Goal: Task Accomplishment & Management: Use online tool/utility

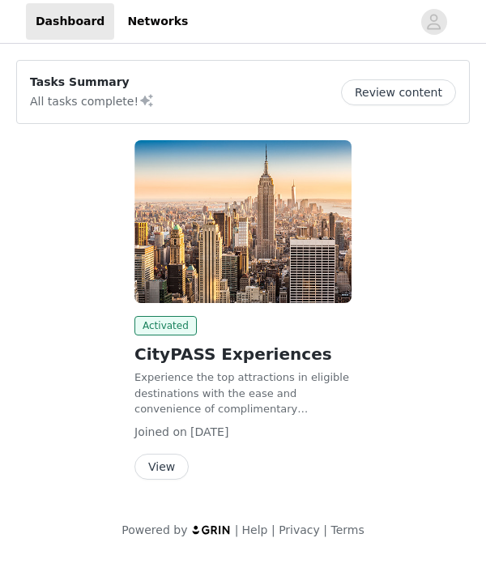
click at [161, 472] on button "View" at bounding box center [161, 467] width 54 height 26
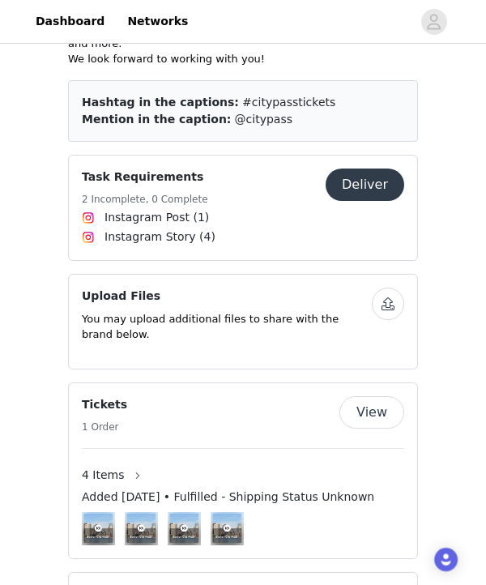
scroll to position [539, 0]
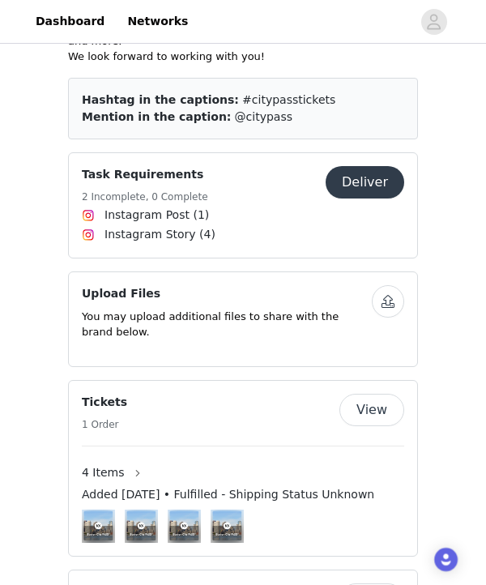
click at [375, 168] on button "Deliver" at bounding box center [365, 182] width 79 height 32
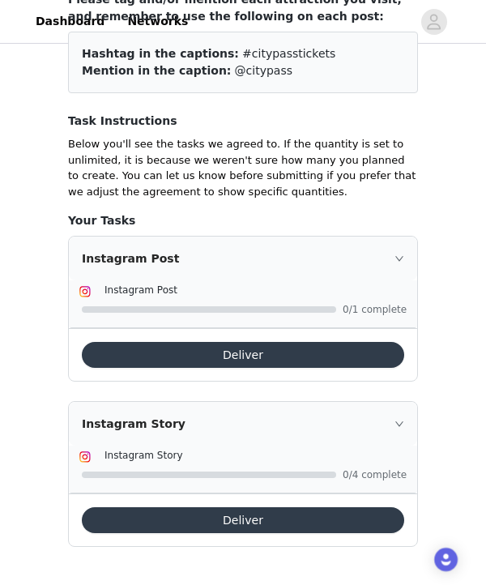
scroll to position [185, 0]
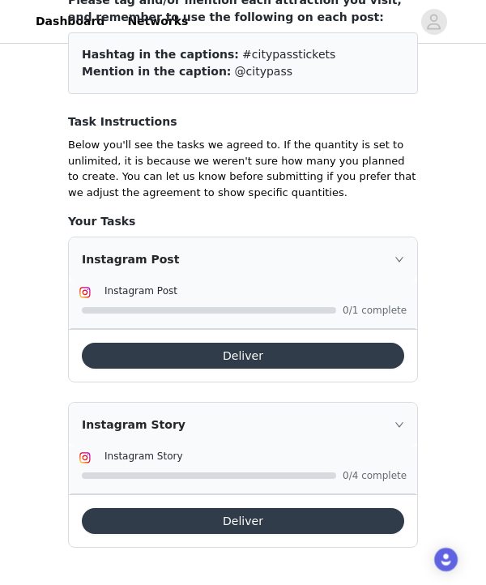
click at [244, 521] on button "Deliver" at bounding box center [243, 521] width 322 height 26
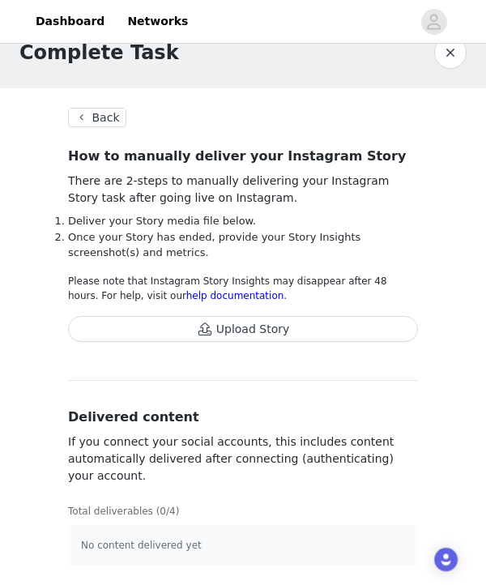
scroll to position [29, 0]
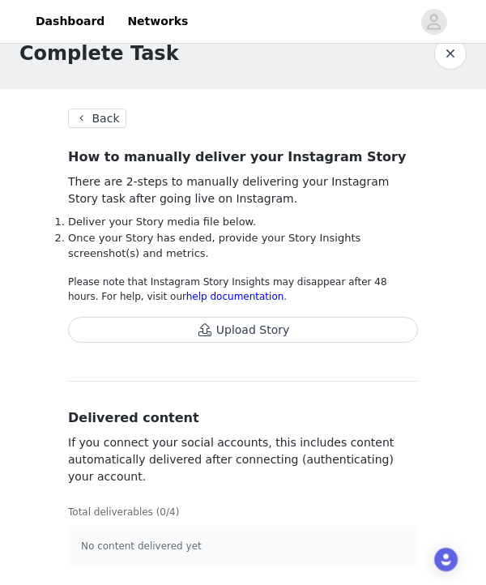
click at [245, 332] on button "Upload Story" at bounding box center [243, 330] width 350 height 26
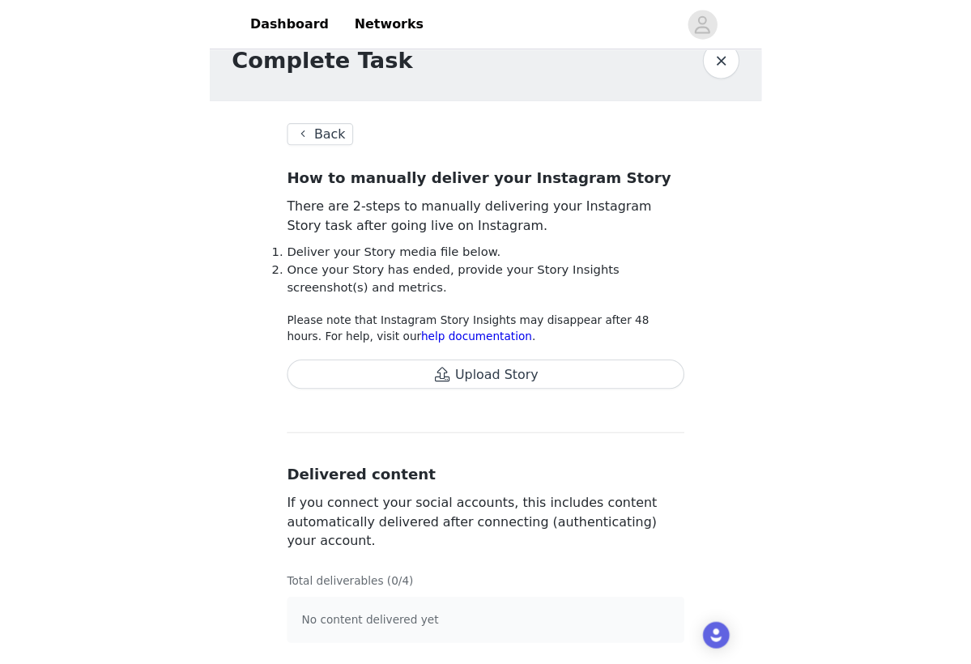
scroll to position [0, 0]
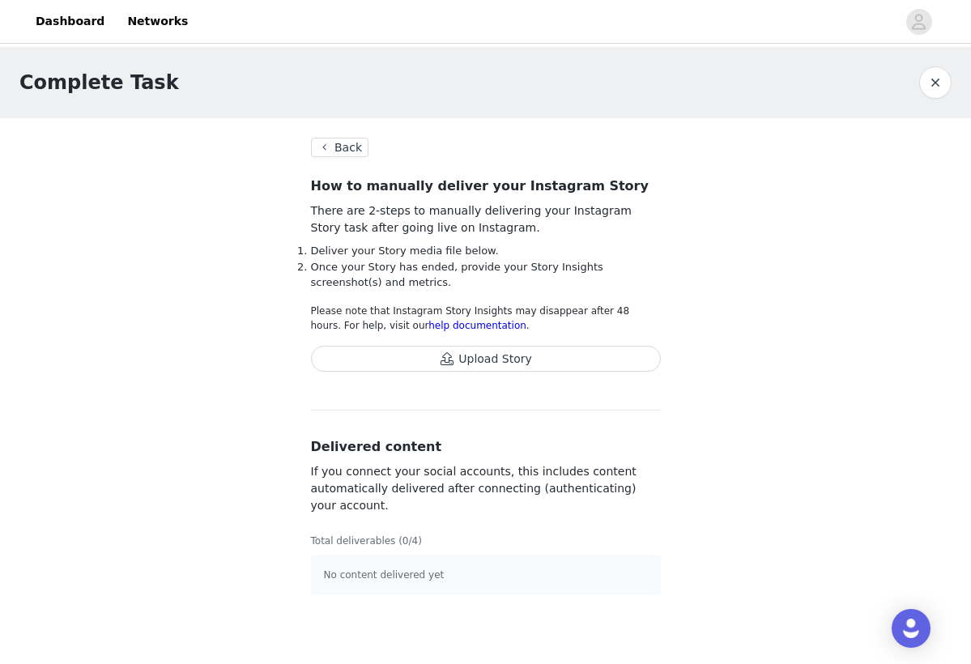
click at [340, 150] on button "Back" at bounding box center [340, 147] width 58 height 19
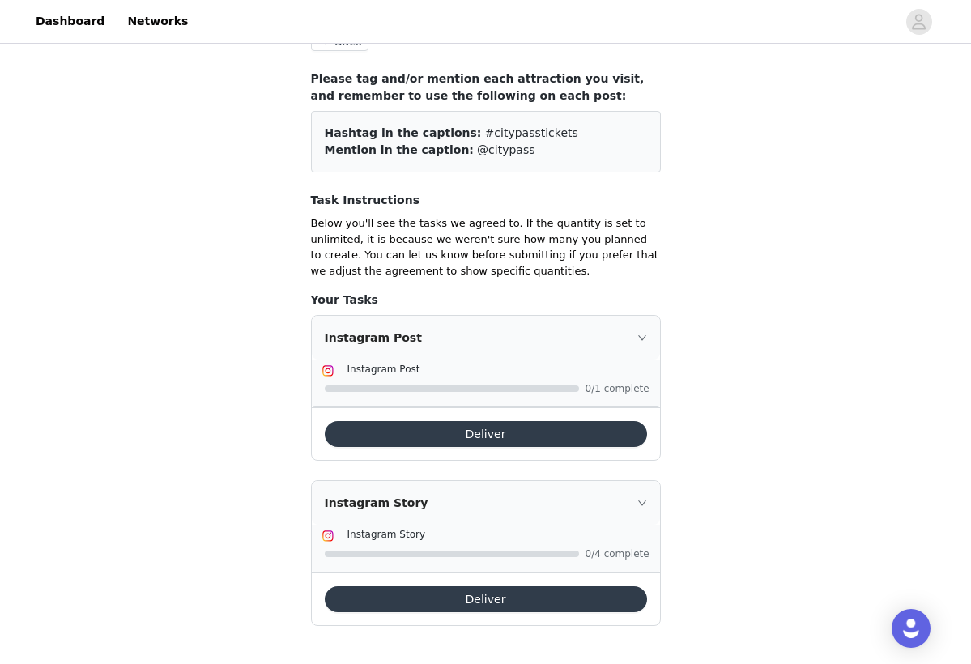
scroll to position [105, 0]
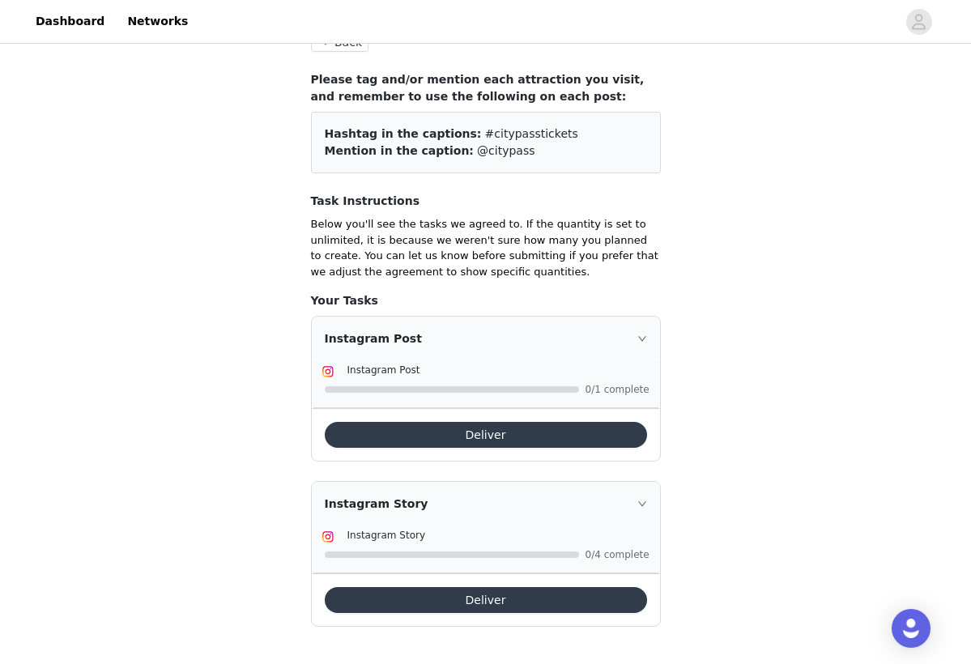
click at [485, 584] on button "Deliver" at bounding box center [486, 600] width 322 height 26
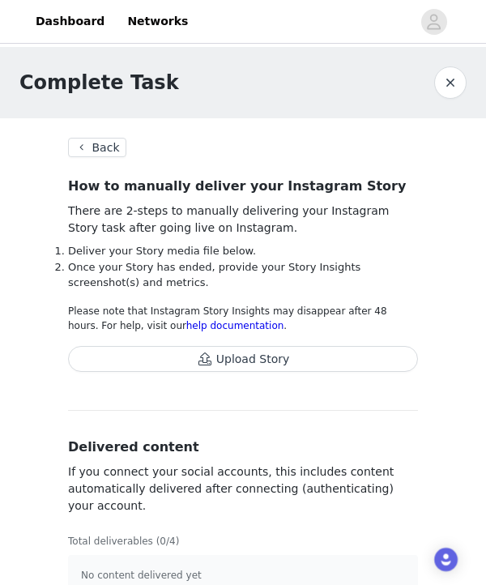
click at [261, 358] on button "Upload Story" at bounding box center [243, 359] width 350 height 26
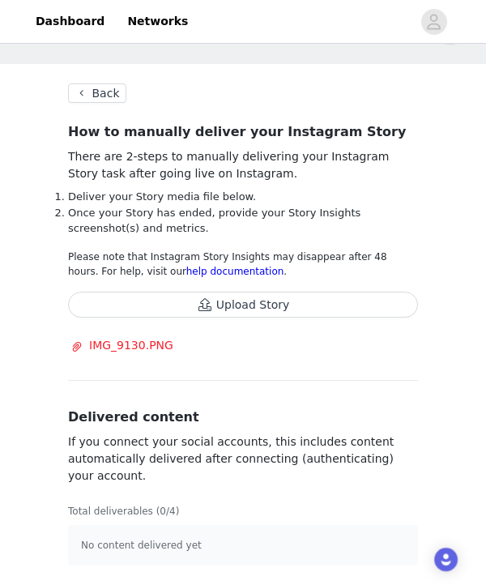
scroll to position [53, 0]
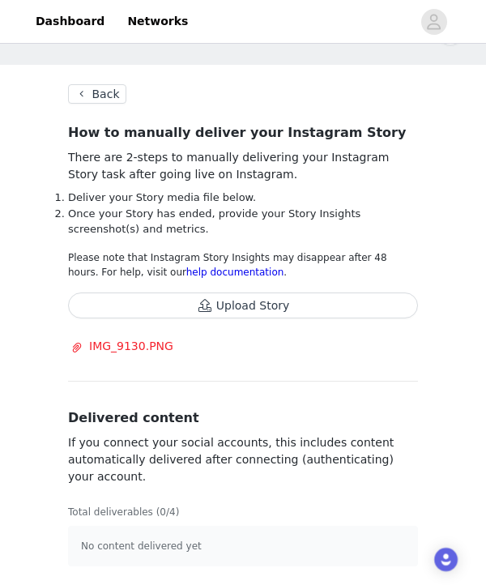
click at [242, 305] on button "Upload Story" at bounding box center [243, 305] width 350 height 26
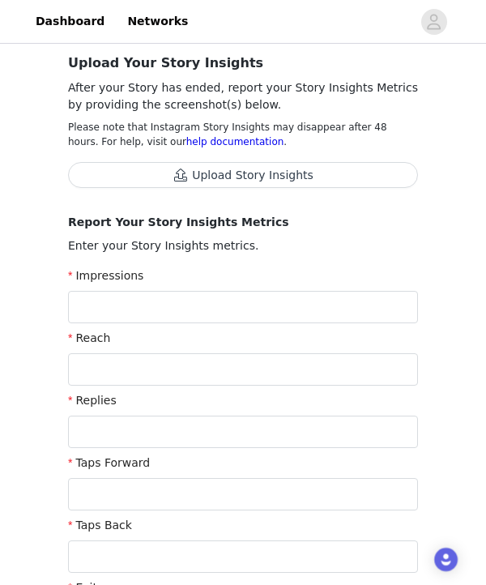
scroll to position [198, 0]
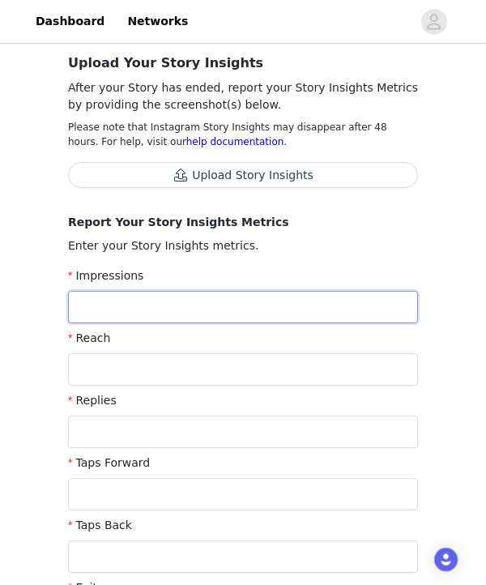
click at [260, 309] on input "text" at bounding box center [243, 307] width 350 height 32
type input "0"
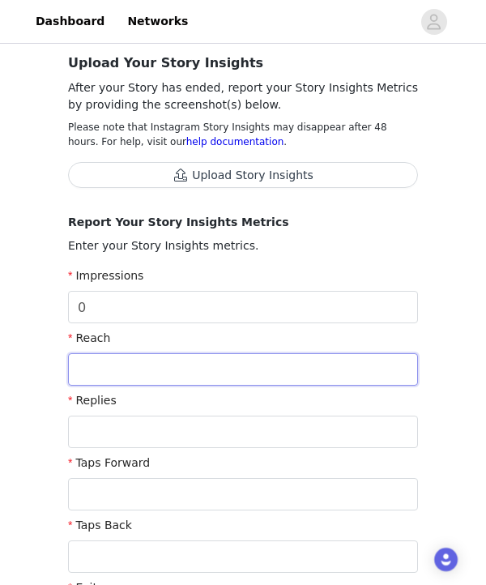
click at [238, 357] on input "text" at bounding box center [243, 369] width 350 height 32
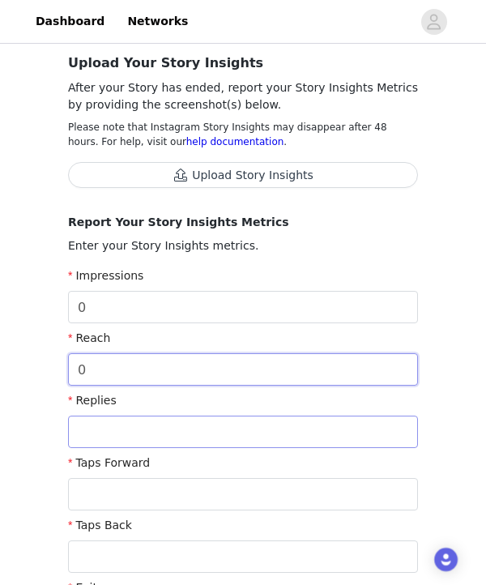
type input "0"
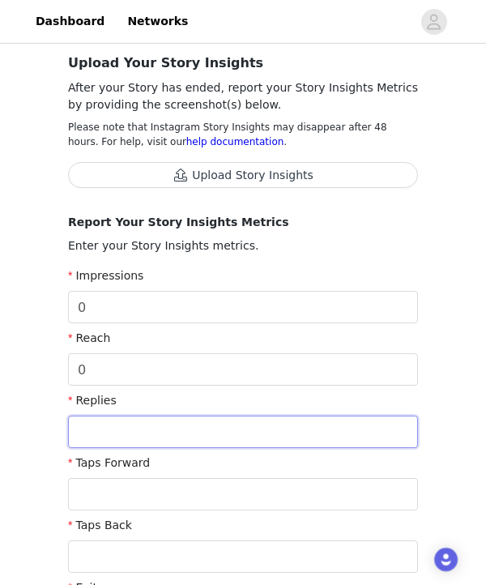
click at [152, 433] on input "text" at bounding box center [243, 432] width 350 height 32
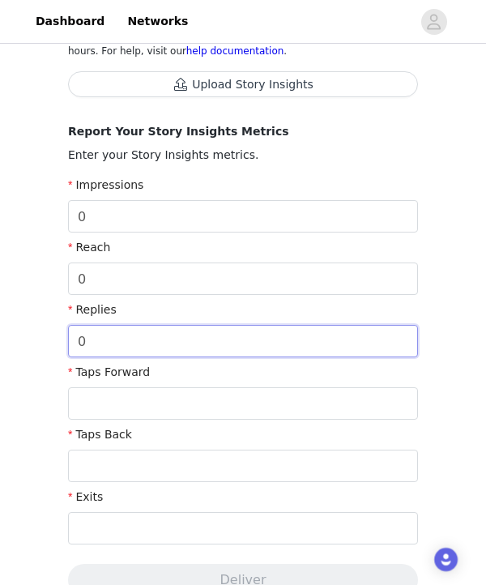
scroll to position [306, 0]
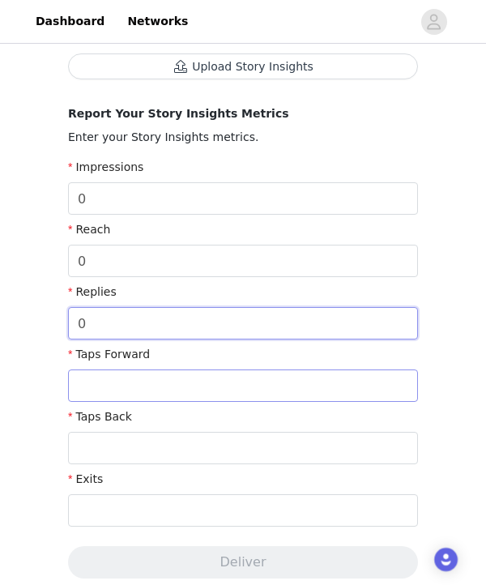
type input "0"
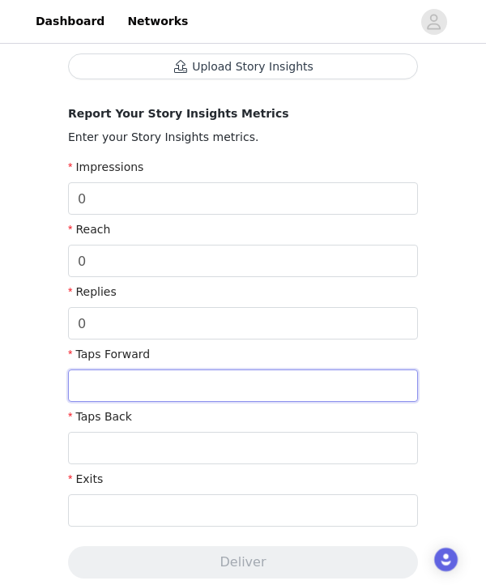
click at [126, 386] on input "text" at bounding box center [243, 385] width 350 height 32
type input "0"
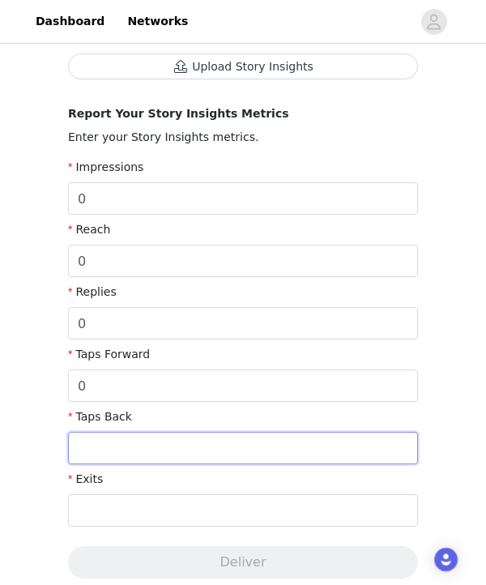
click at [117, 455] on input "text" at bounding box center [243, 448] width 350 height 32
type input "0"
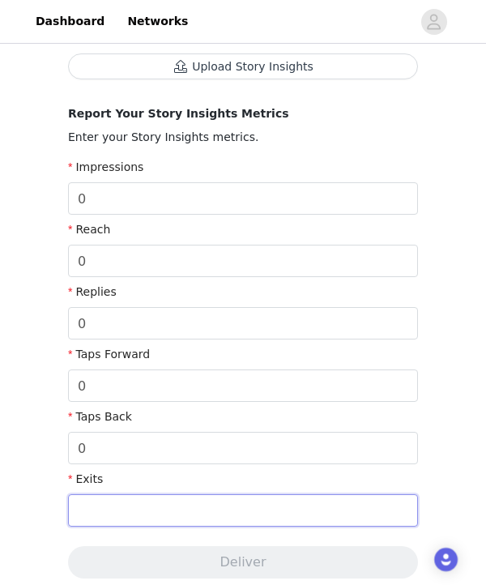
click at [108, 514] on input "text" at bounding box center [243, 510] width 350 height 32
type input "0"
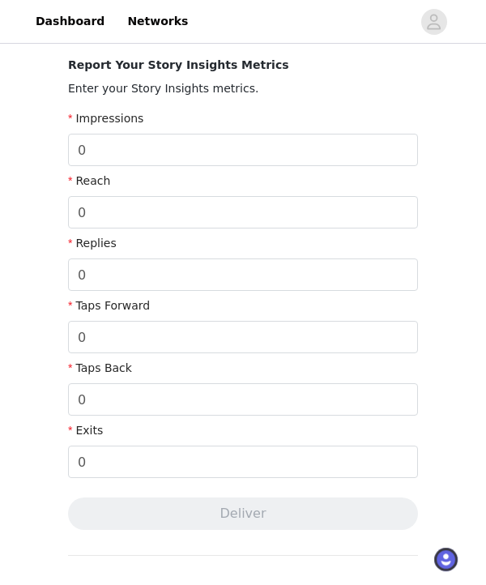
scroll to position [364, 0]
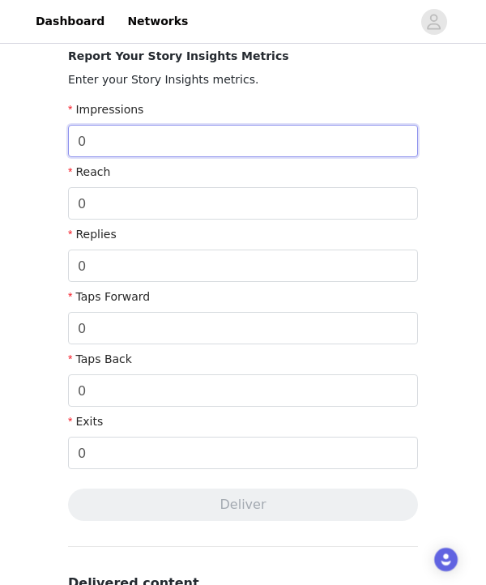
click at [110, 143] on input "0" at bounding box center [243, 141] width 350 height 32
type input "1,050"
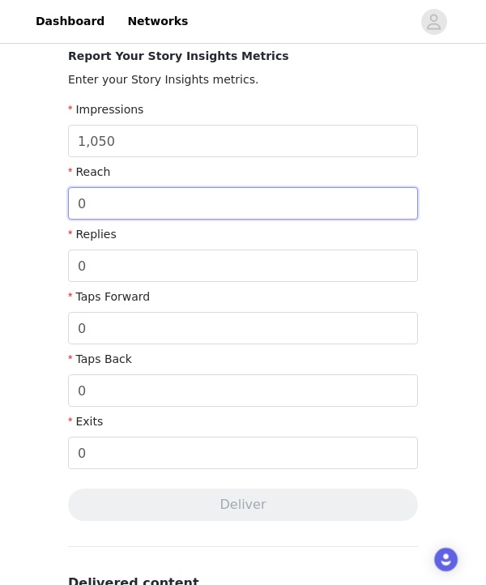
click at [109, 205] on input "0" at bounding box center [243, 203] width 350 height 32
type input "1"
type input "5,050"
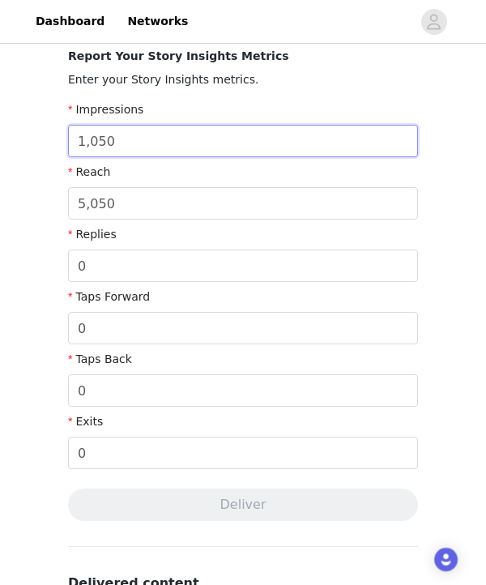
click at [142, 145] on input "1,050" at bounding box center [243, 141] width 350 height 32
type input "1"
type input "5"
type input "6,000"
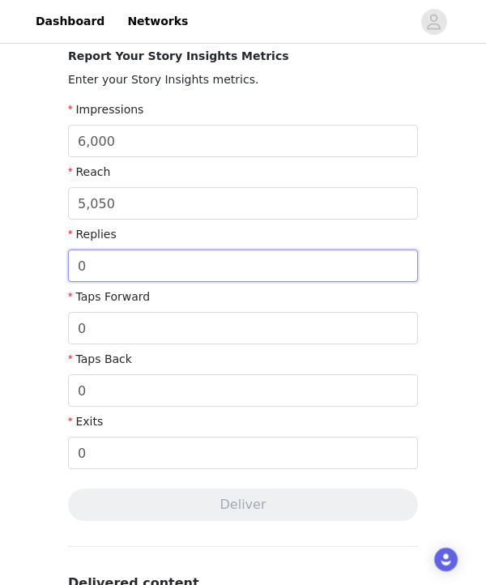
click at [165, 273] on input "0" at bounding box center [243, 265] width 350 height 32
type input "10"
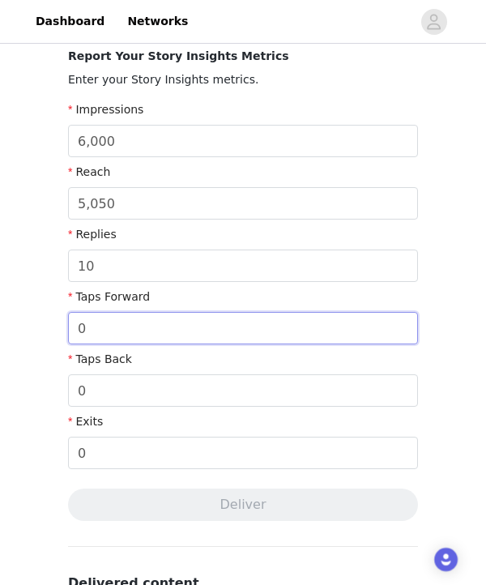
click at [156, 332] on input "0" at bounding box center [243, 328] width 350 height 32
type input "1"
type input "100"
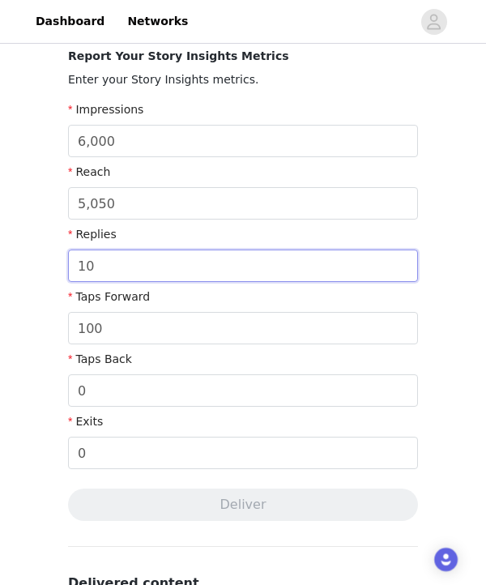
click at [151, 273] on input "10" at bounding box center [243, 265] width 350 height 32
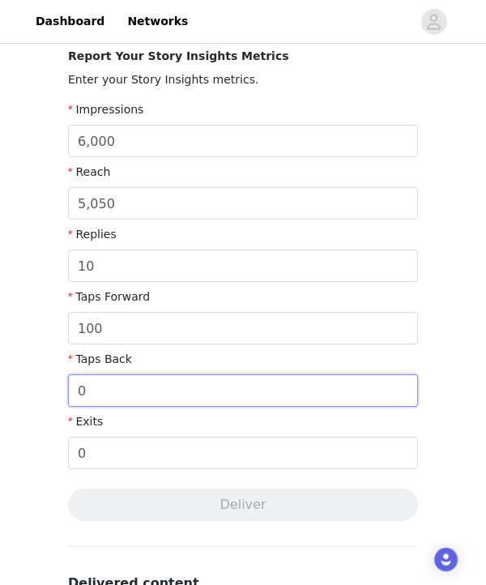
click at [131, 393] on input "0" at bounding box center [243, 390] width 350 height 32
type input "100"
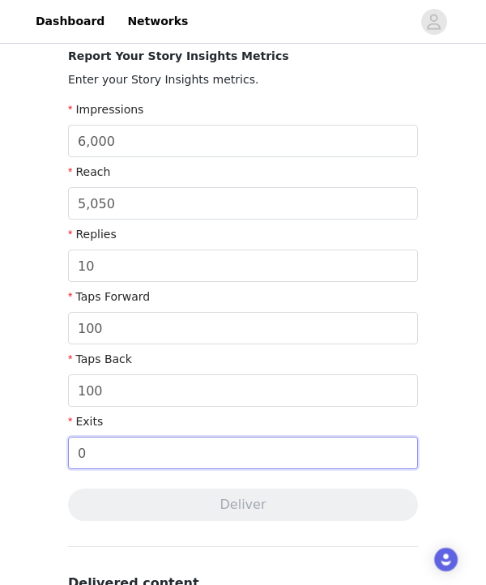
click at [150, 463] on input "0" at bounding box center [243, 453] width 350 height 32
type input "10"
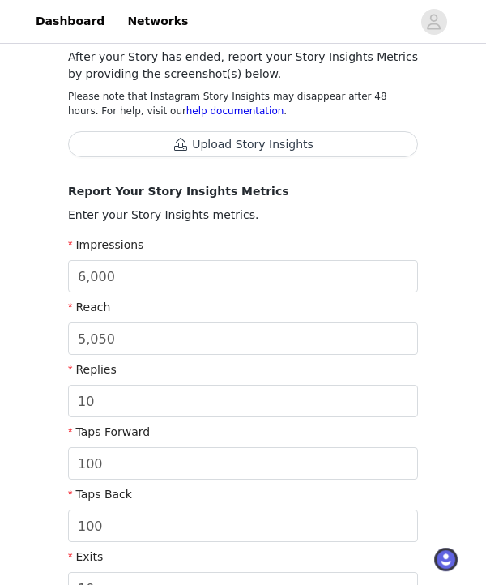
scroll to position [0, 0]
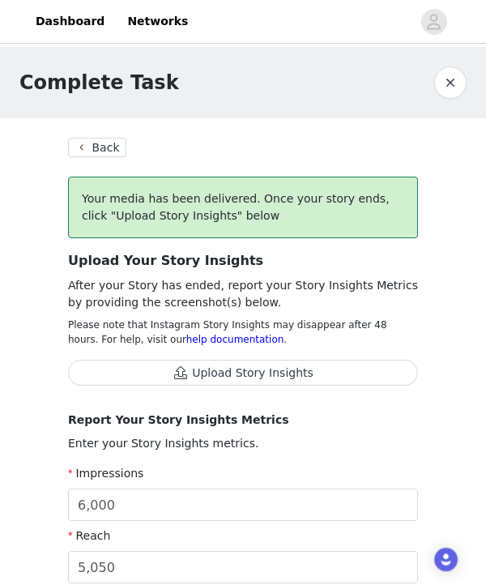
click at [107, 152] on button "Back" at bounding box center [97, 147] width 58 height 19
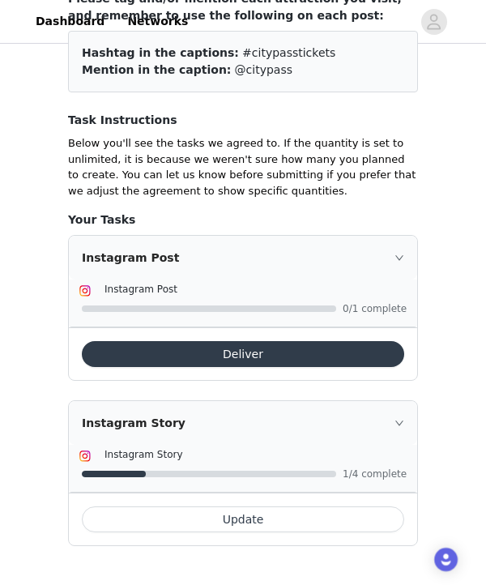
scroll to position [185, 0]
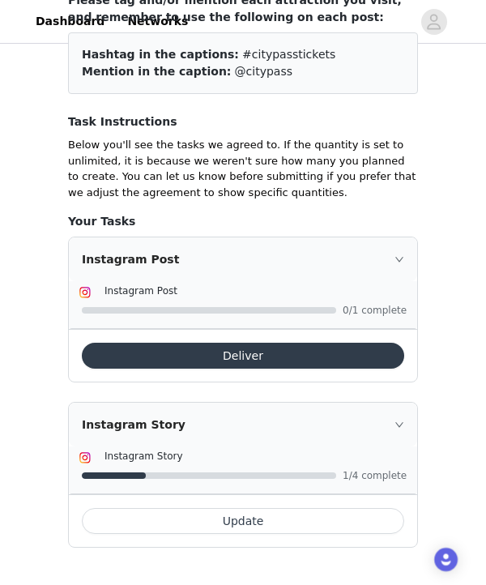
click at [257, 524] on button "Update" at bounding box center [243, 521] width 322 height 26
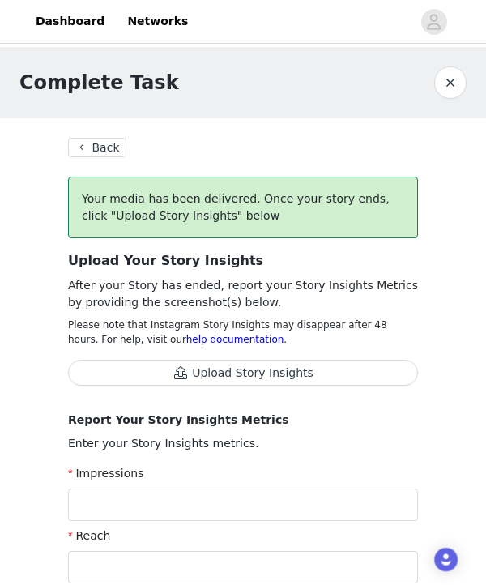
click at [259, 373] on button "Upload Story Insights" at bounding box center [243, 373] width 350 height 26
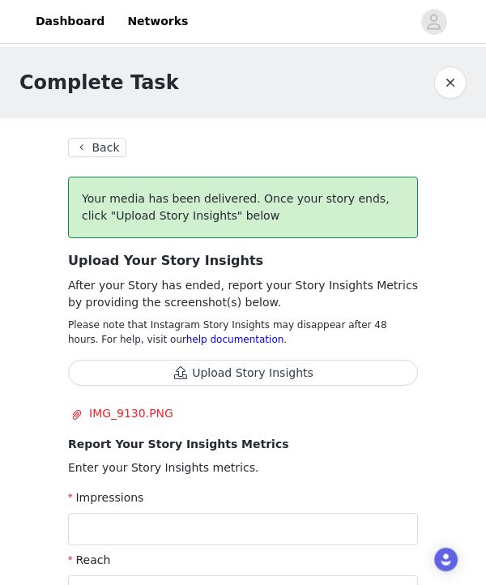
click at [266, 373] on button "Upload Story Insights" at bounding box center [243, 373] width 350 height 26
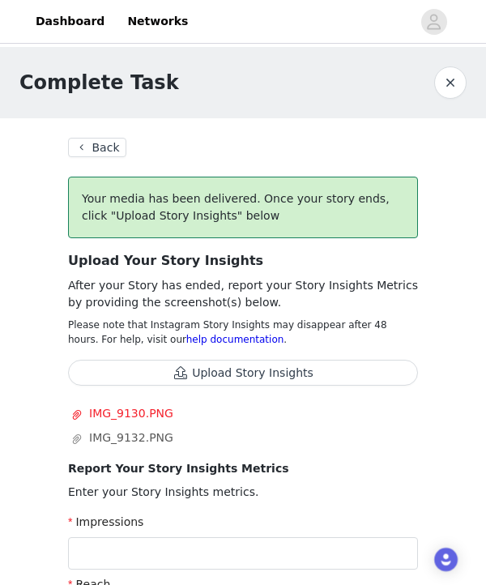
click at [451, 86] on button "button" at bounding box center [450, 82] width 32 height 32
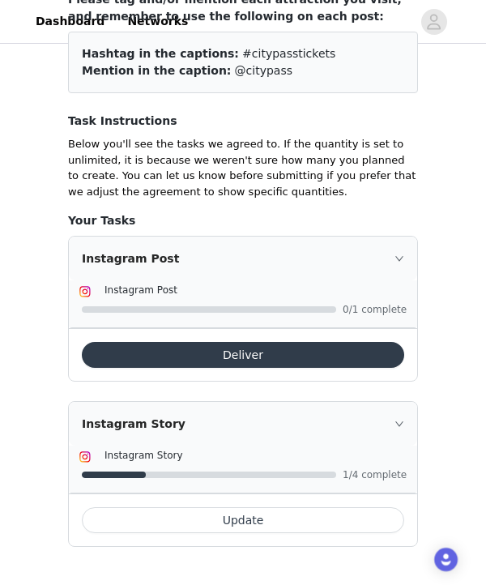
scroll to position [185, 0]
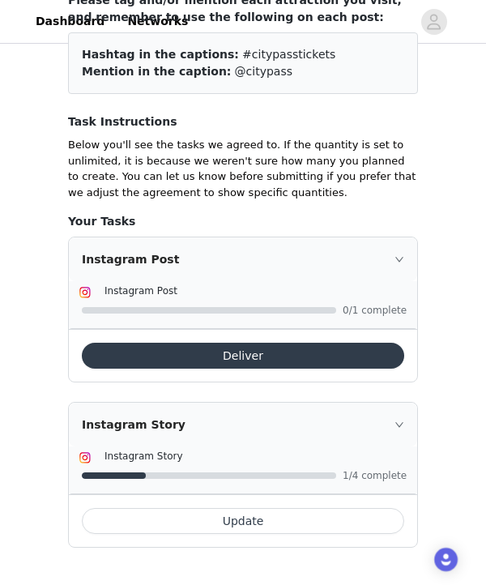
click at [239, 524] on button "Update" at bounding box center [243, 521] width 322 height 26
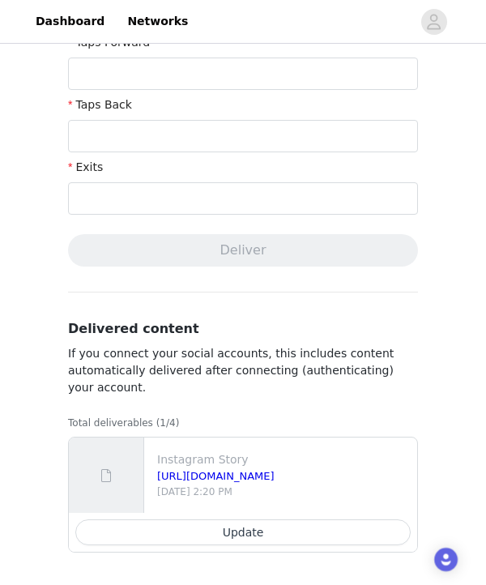
scroll to position [618, 0]
click at [269, 535] on button "Update" at bounding box center [242, 532] width 335 height 26
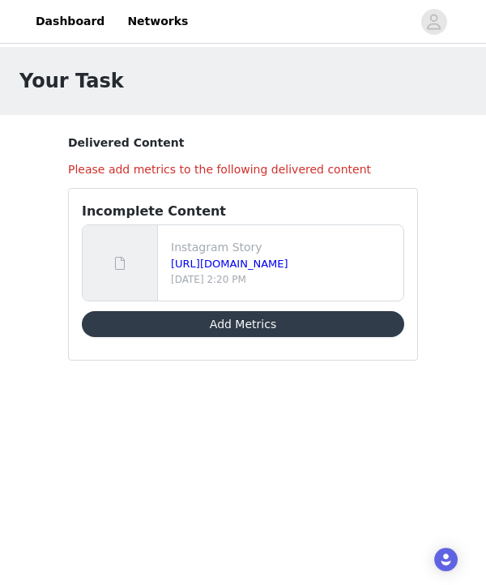
click at [237, 325] on button "Add Metrics" at bounding box center [243, 324] width 322 height 26
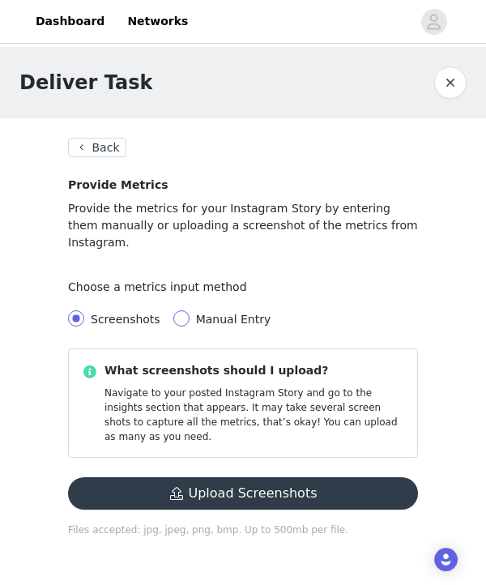
click at [183, 310] on span at bounding box center [181, 318] width 16 height 16
click at [183, 310] on input "Manual Entry" at bounding box center [181, 318] width 16 height 16
radio input "true"
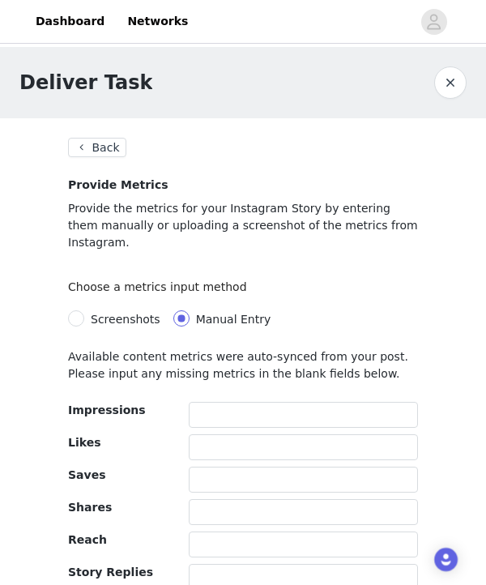
radio input "false"
radio input "true"
click at [110, 147] on button "Back" at bounding box center [97, 147] width 58 height 19
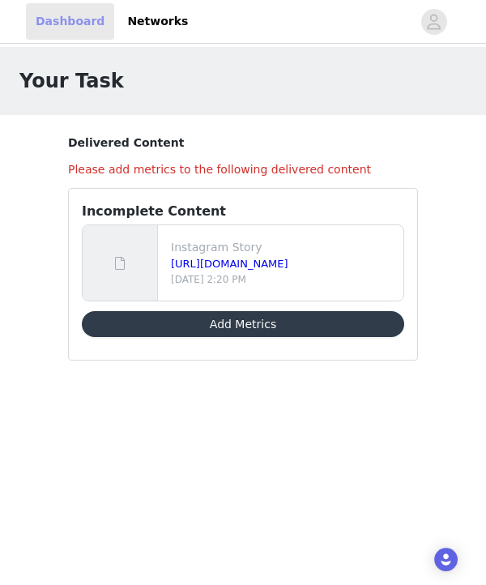
click at [75, 24] on link "Dashboard" at bounding box center [70, 21] width 88 height 36
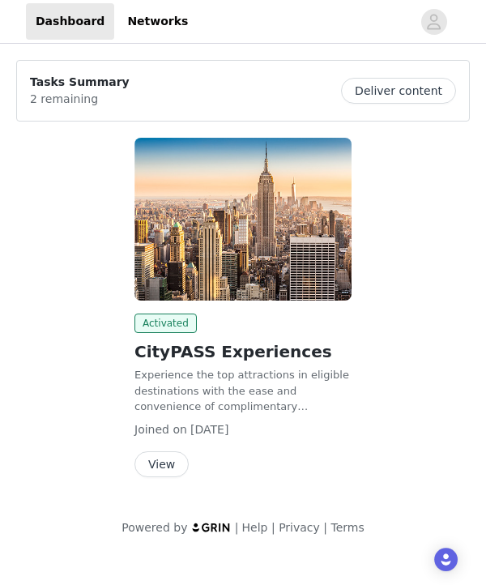
click at [168, 455] on button "View" at bounding box center [161, 464] width 54 height 26
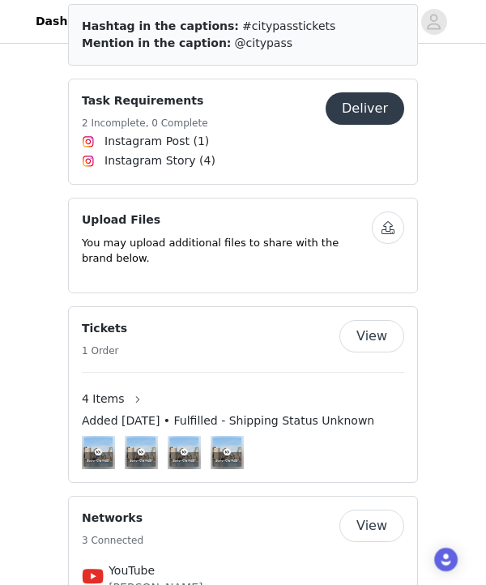
scroll to position [612, 0]
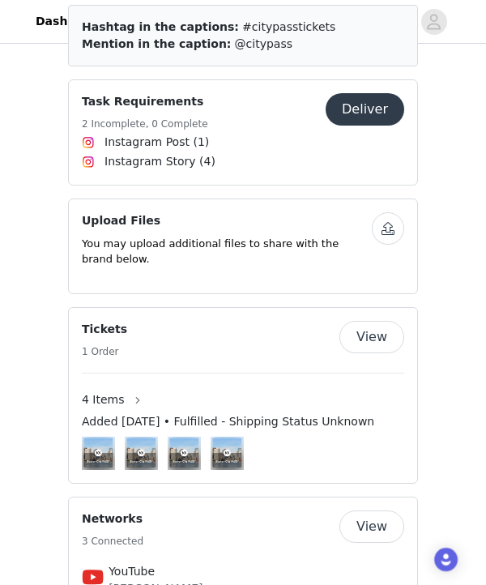
click at [364, 97] on button "Deliver" at bounding box center [365, 109] width 79 height 32
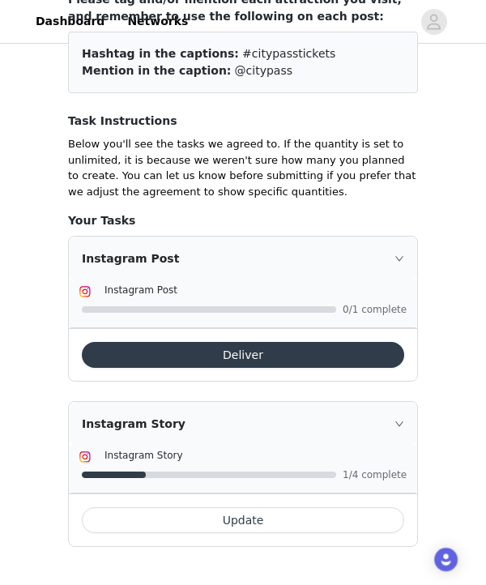
scroll to position [185, 0]
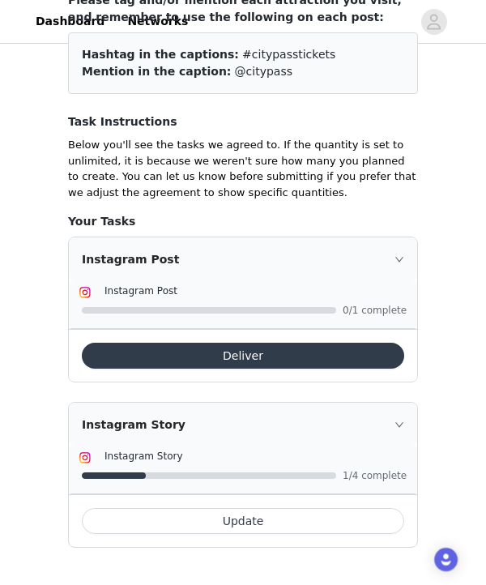
click at [264, 522] on button "Update" at bounding box center [243, 521] width 322 height 26
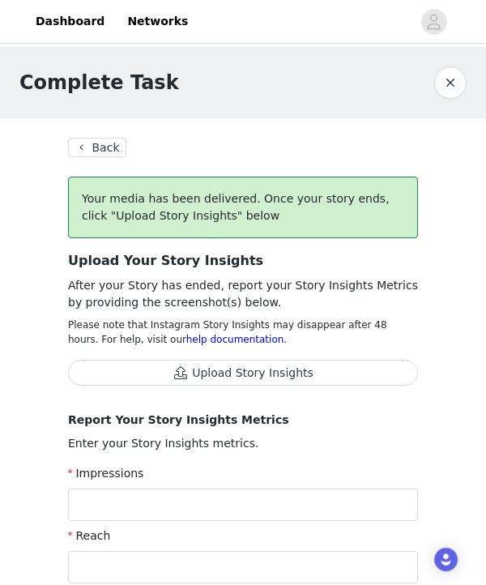
click at [249, 374] on button "Upload Story Insights" at bounding box center [243, 373] width 350 height 26
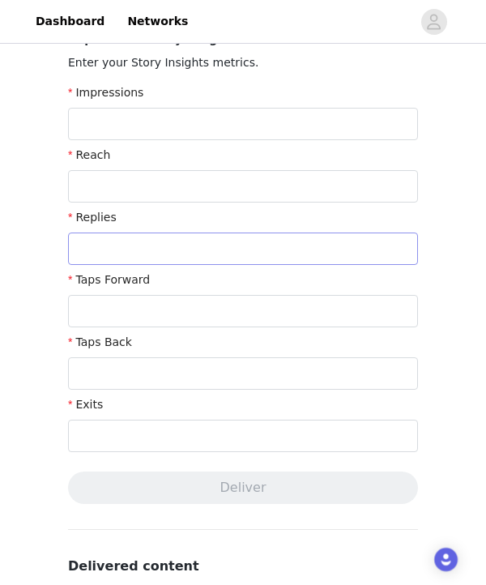
scroll to position [404, 0]
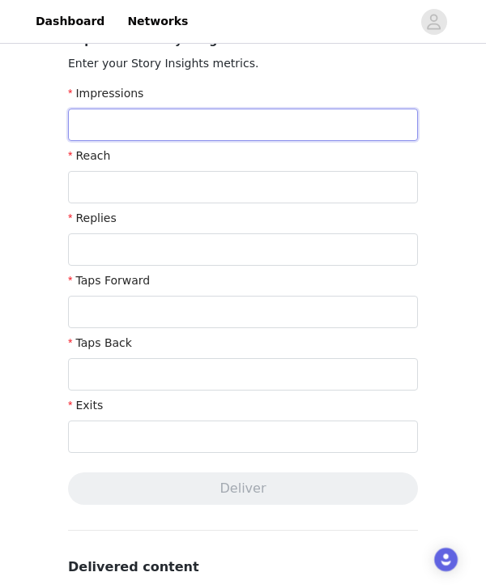
click at [160, 139] on input "text" at bounding box center [243, 125] width 350 height 32
type input "o"
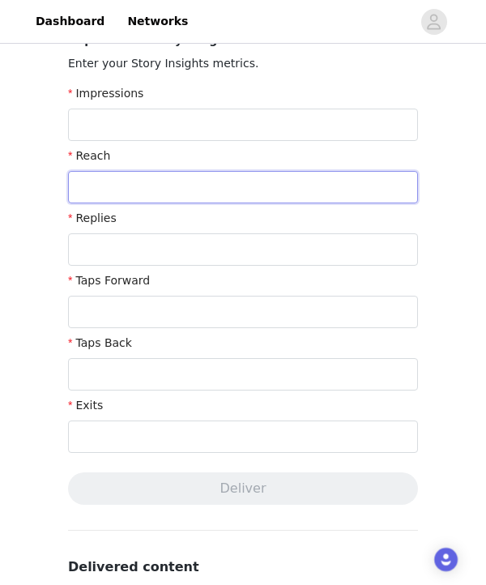
click at [139, 187] on input "text" at bounding box center [243, 187] width 350 height 32
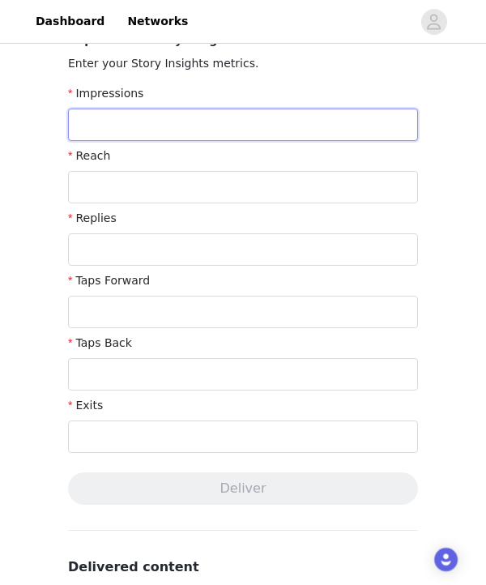
click at [121, 126] on input "text" at bounding box center [243, 125] width 350 height 32
type input "0"
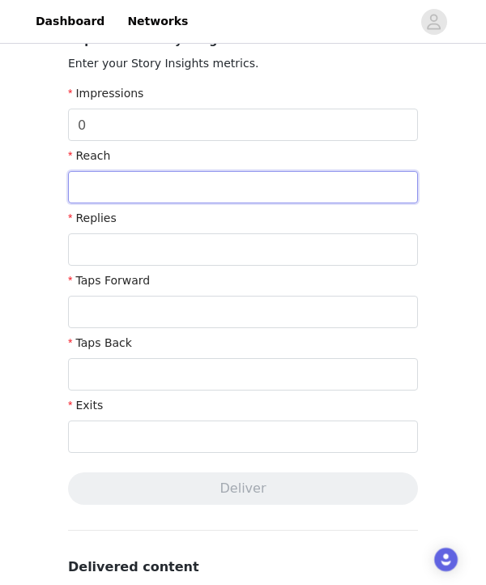
click at [122, 183] on input "text" at bounding box center [243, 187] width 350 height 32
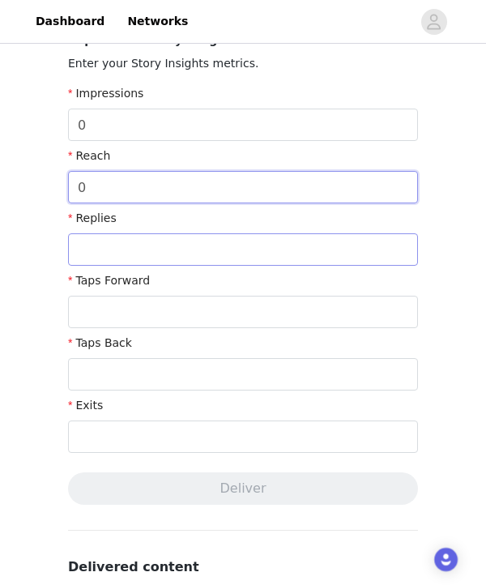
type input "0"
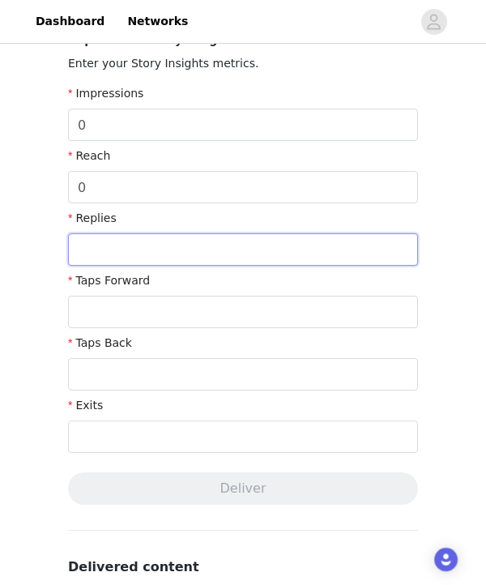
click at [123, 252] on input "text" at bounding box center [243, 249] width 350 height 32
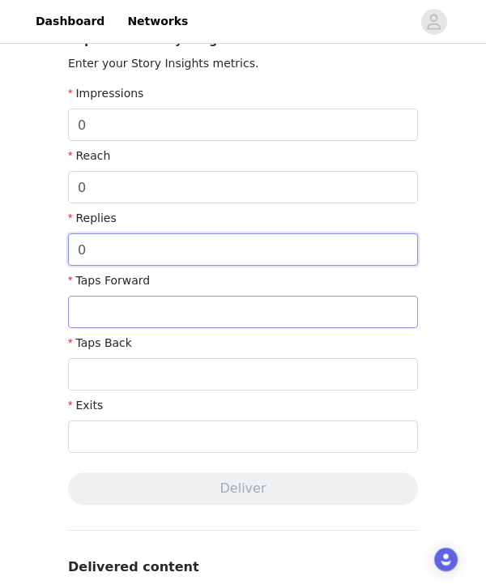
type input "0"
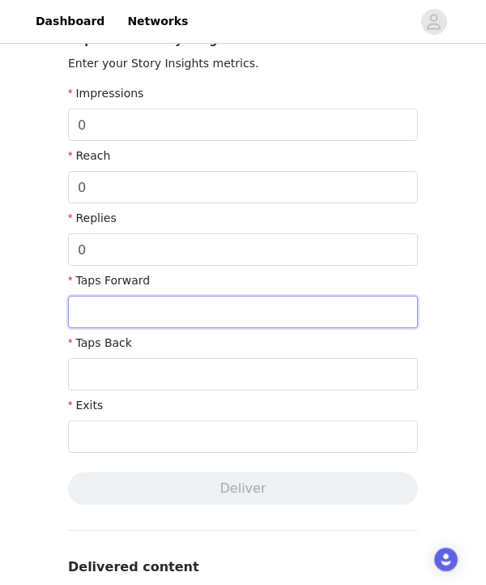
click at [123, 326] on input "text" at bounding box center [243, 312] width 350 height 32
type input "0"
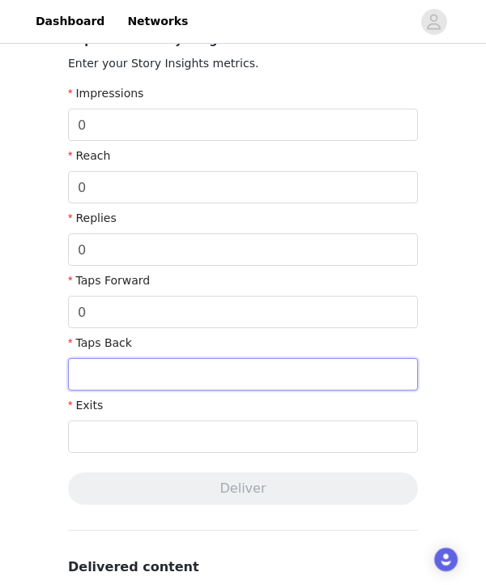
click at [123, 377] on input "text" at bounding box center [243, 374] width 350 height 32
type input "0"
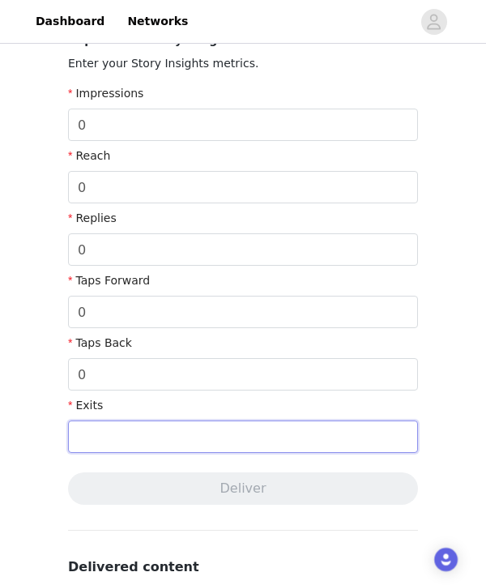
click at [122, 441] on input "text" at bounding box center [243, 436] width 350 height 32
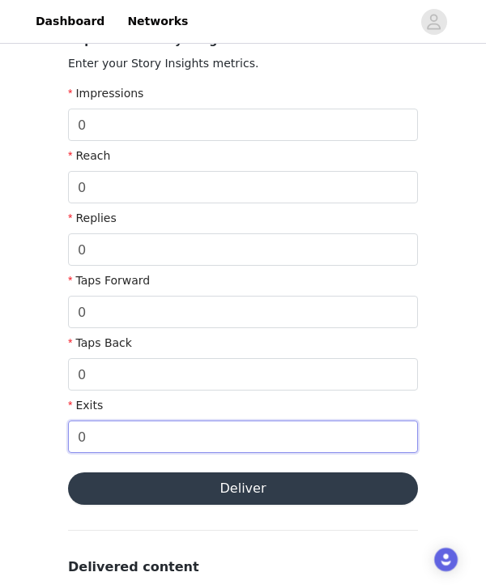
type input "0"
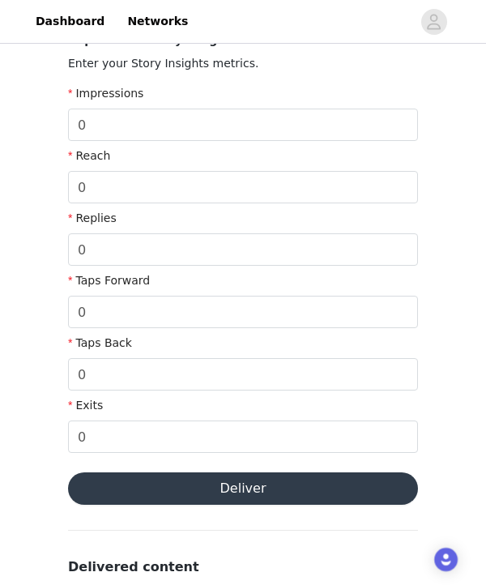
click at [254, 490] on button "Deliver" at bounding box center [243, 488] width 350 height 32
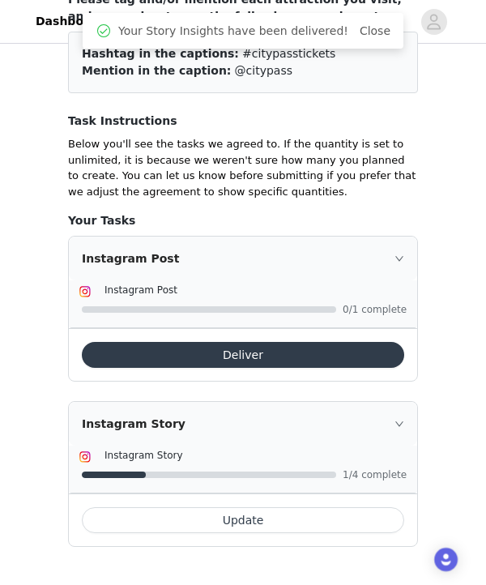
scroll to position [185, 0]
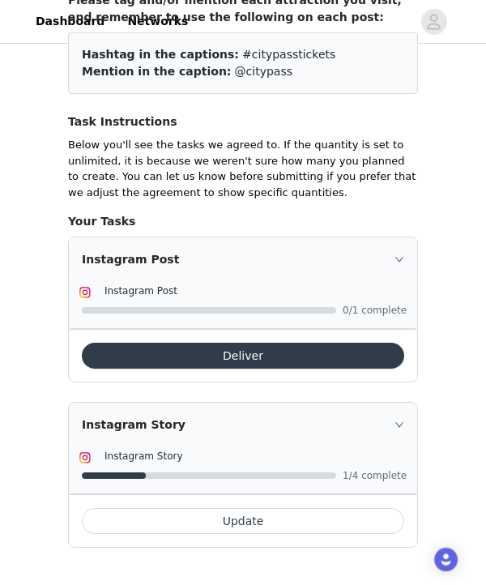
click at [271, 518] on button "Update" at bounding box center [243, 521] width 322 height 26
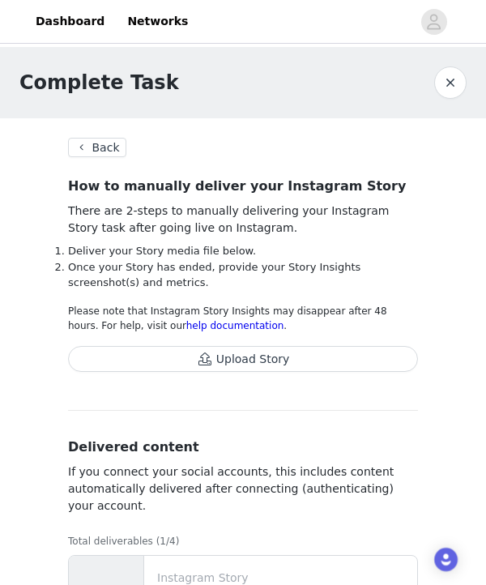
click at [255, 355] on button "Upload Story" at bounding box center [243, 359] width 350 height 26
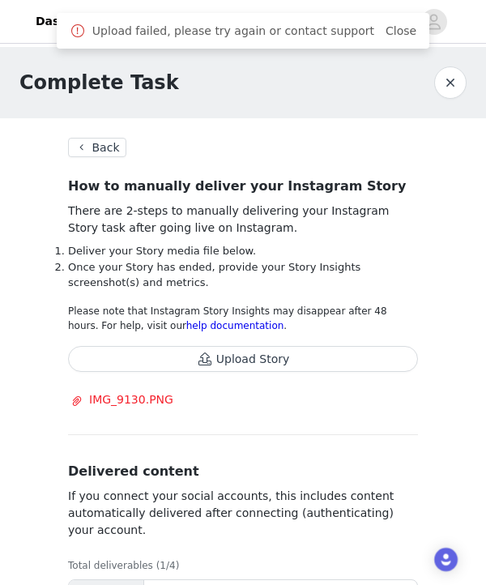
click at [250, 354] on button "Upload Story" at bounding box center [243, 359] width 350 height 26
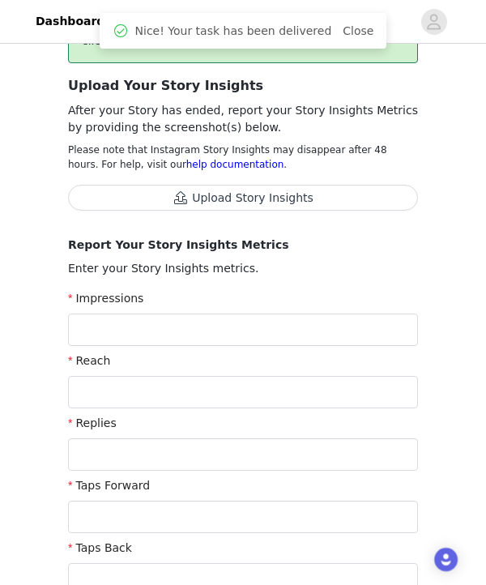
scroll to position [181, 0]
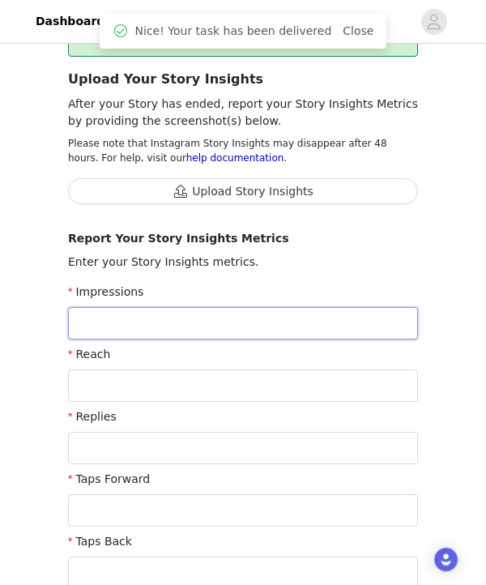
click at [267, 326] on input "text" at bounding box center [243, 323] width 350 height 32
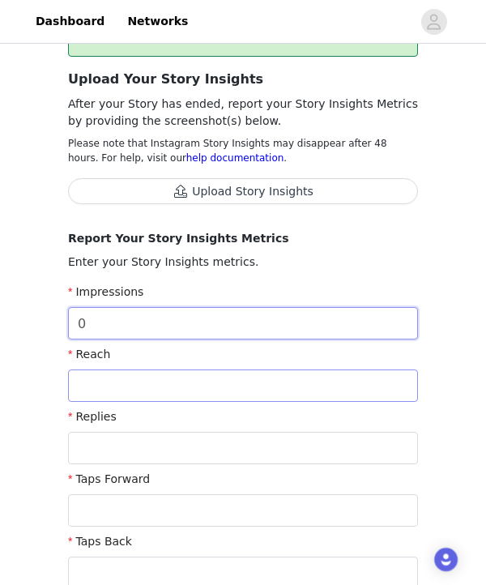
type input "0"
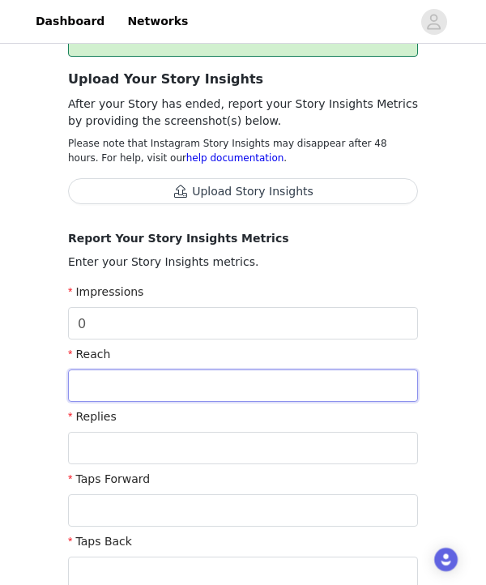
click at [245, 385] on input "text" at bounding box center [243, 385] width 350 height 32
type input "0"
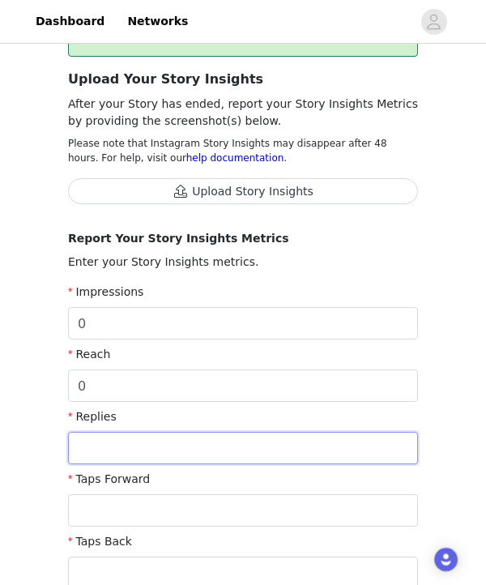
click at [232, 455] on input "text" at bounding box center [243, 448] width 350 height 32
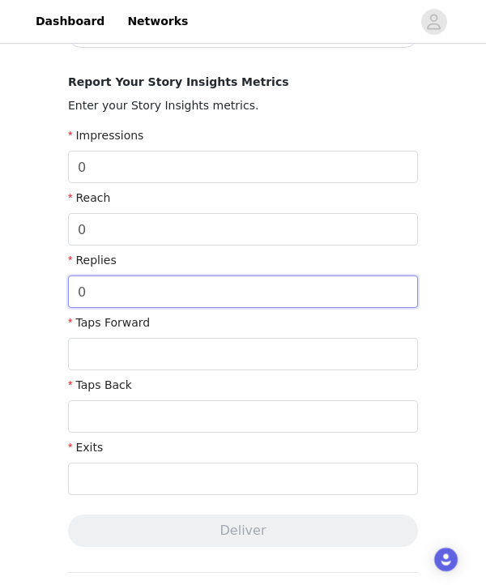
scroll to position [364, 0]
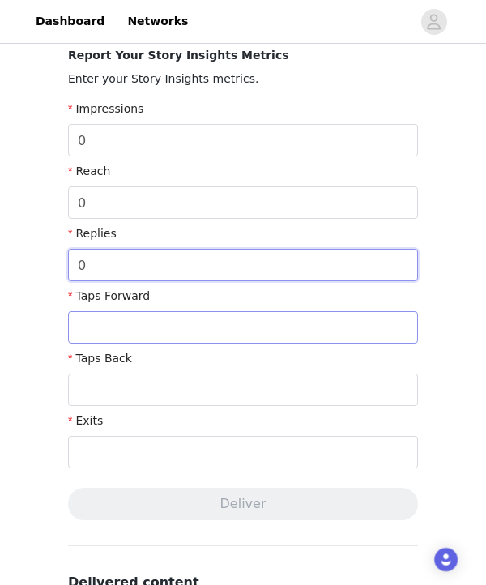
type input "0"
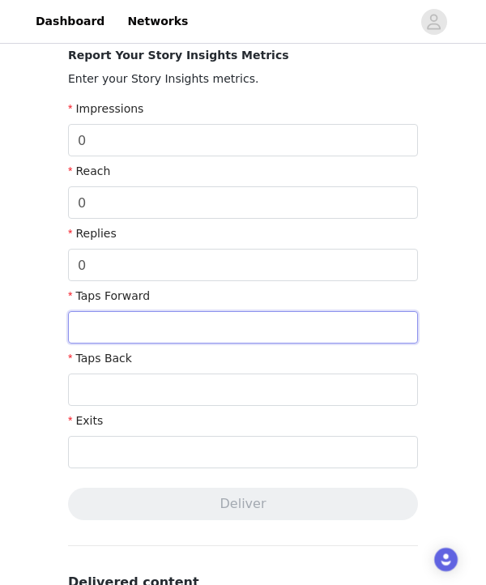
click at [190, 322] on input "text" at bounding box center [243, 327] width 350 height 32
type input "0"
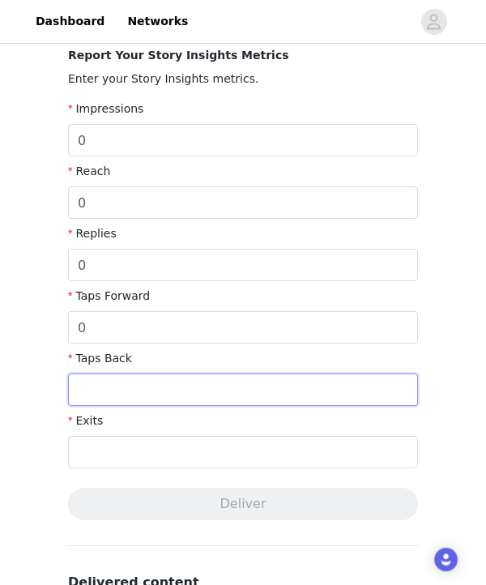
click at [176, 388] on input "text" at bounding box center [243, 389] width 350 height 32
type input "0"
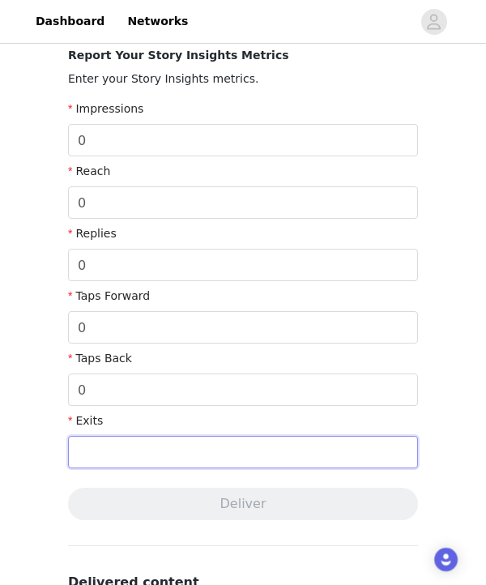
click at [160, 462] on input "text" at bounding box center [243, 452] width 350 height 32
type input "0"
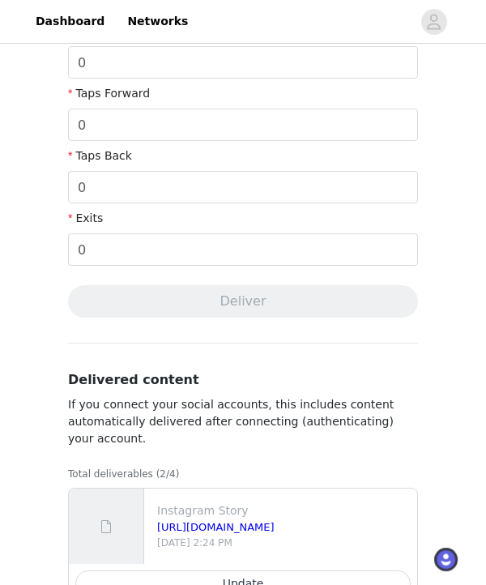
scroll to position [0, 0]
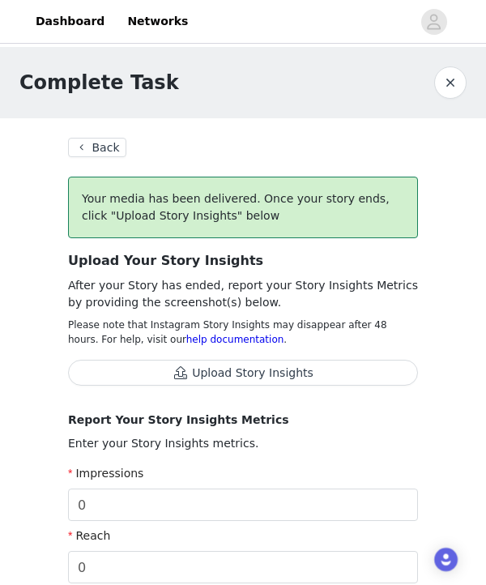
click at [121, 149] on button "Back" at bounding box center [97, 147] width 58 height 19
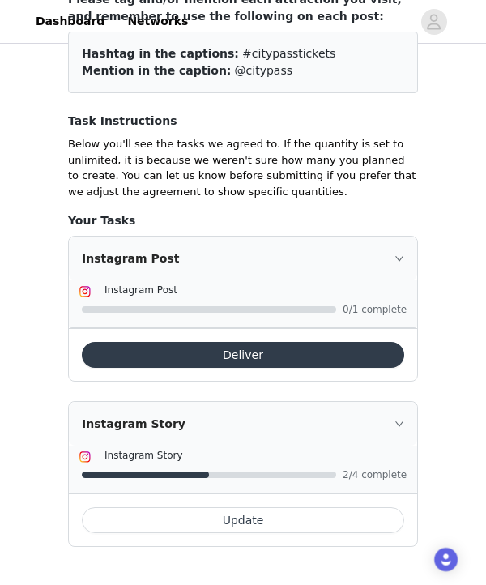
scroll to position [185, 0]
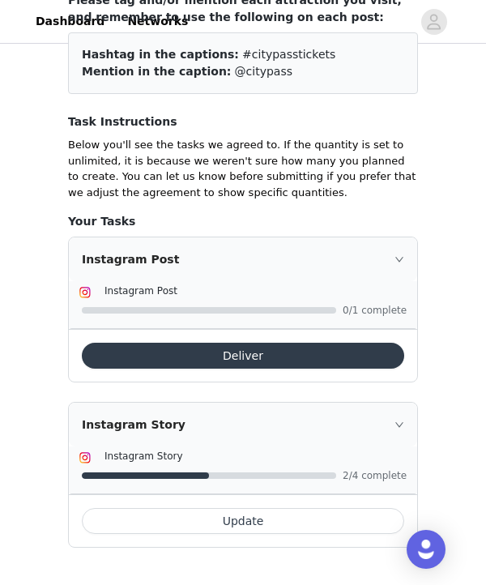
click at [275, 512] on button "Update" at bounding box center [243, 521] width 322 height 26
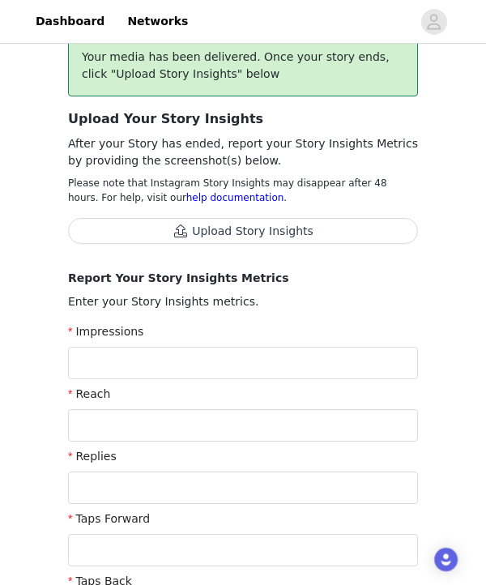
scroll to position [339, 0]
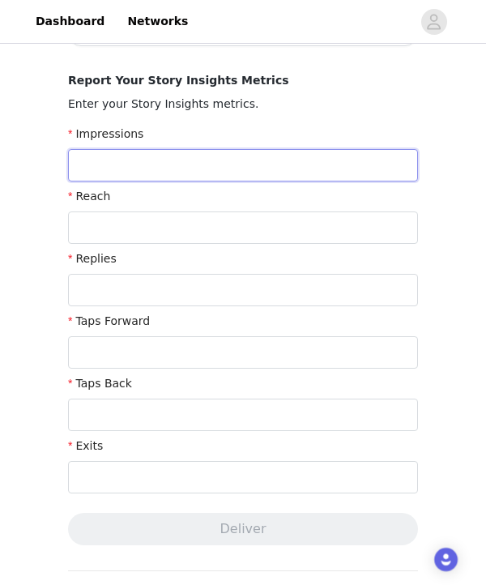
click at [187, 168] on input "text" at bounding box center [243, 165] width 350 height 32
type input "0"
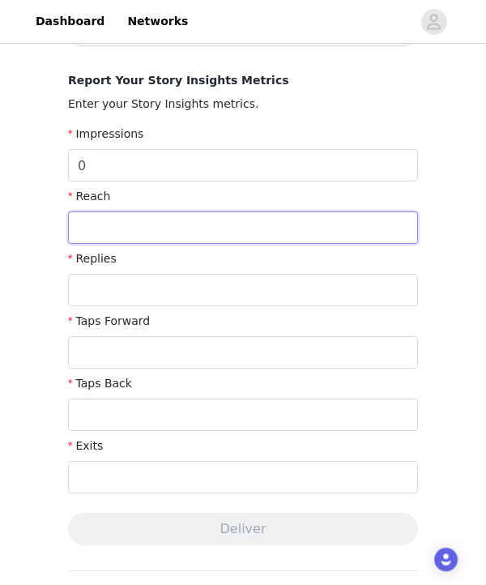
click at [181, 236] on input "text" at bounding box center [243, 227] width 350 height 32
type input "0"
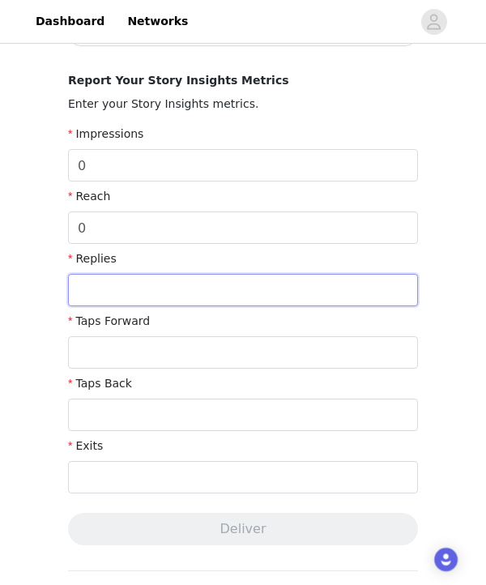
click at [171, 292] on input "text" at bounding box center [243, 290] width 350 height 32
type input "0"
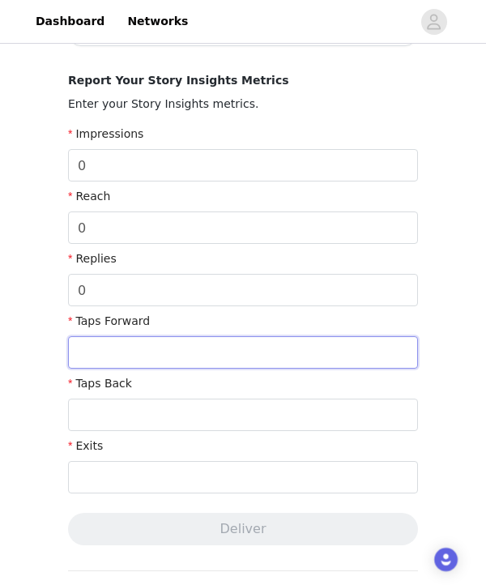
click at [164, 352] on input "text" at bounding box center [243, 352] width 350 height 32
type input "0"
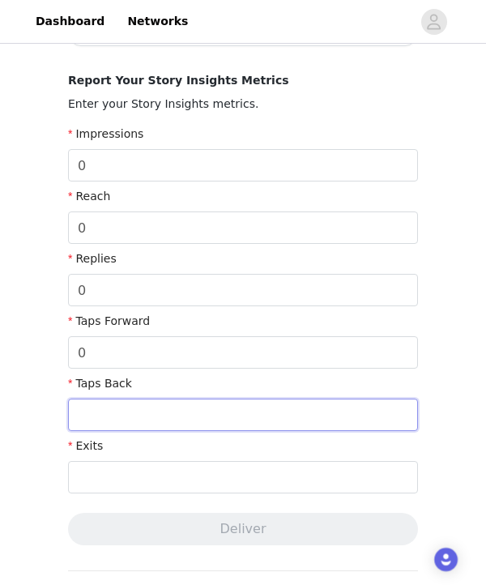
click at [157, 417] on input "text" at bounding box center [243, 415] width 350 height 32
type input "0"
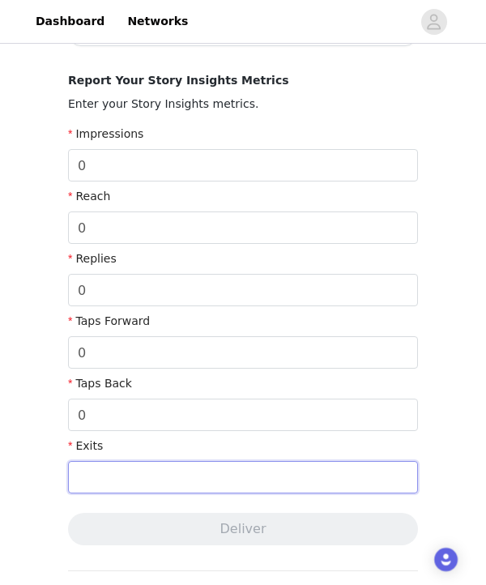
click at [153, 484] on input "text" at bounding box center [243, 477] width 350 height 32
type input "0"
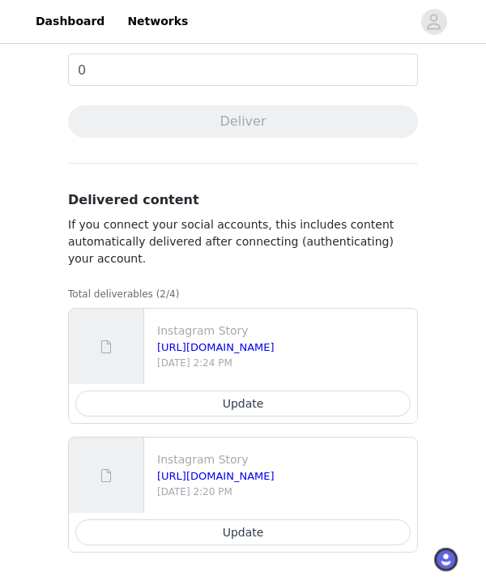
scroll to position [747, 0]
click at [225, 348] on link "[URL][DOMAIN_NAME]" at bounding box center [215, 347] width 117 height 12
click at [275, 471] on link "[URL][DOMAIN_NAME]" at bounding box center [215, 476] width 117 height 12
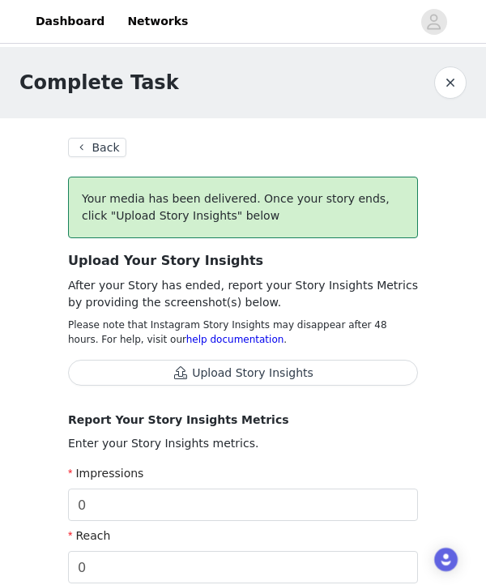
scroll to position [0, 0]
click at [275, 369] on button "Upload Story Insights" at bounding box center [243, 373] width 350 height 26
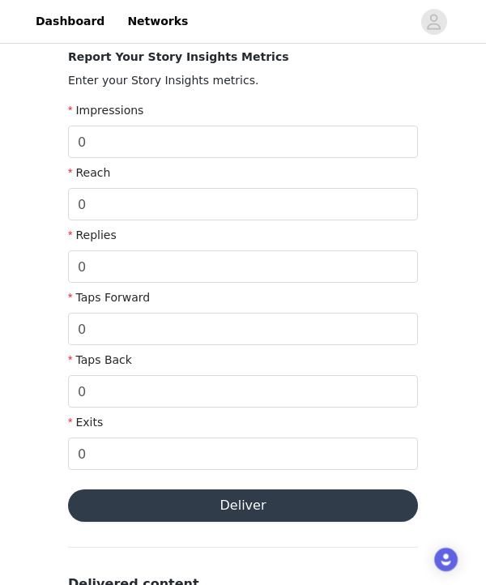
scroll to position [399, 0]
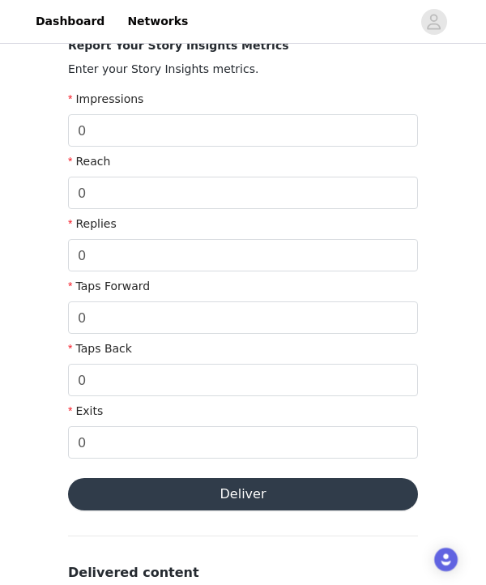
click at [301, 492] on button "Deliver" at bounding box center [243, 494] width 350 height 32
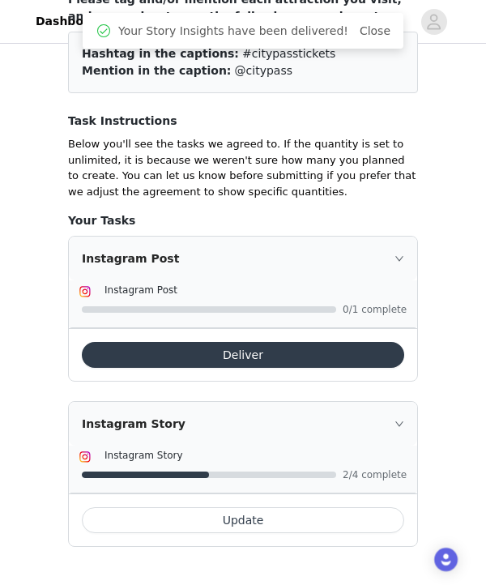
scroll to position [185, 0]
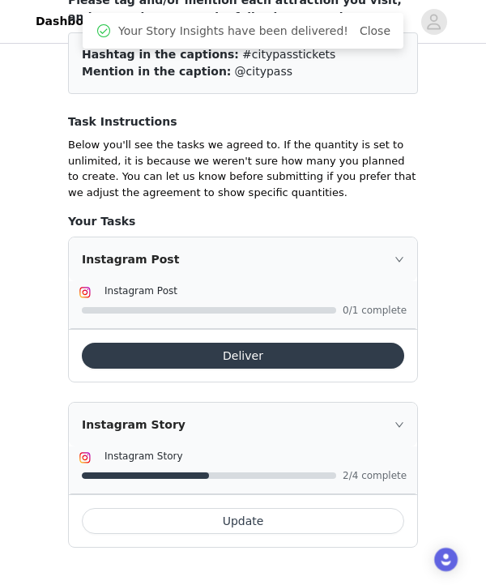
click at [276, 517] on button "Update" at bounding box center [243, 521] width 322 height 26
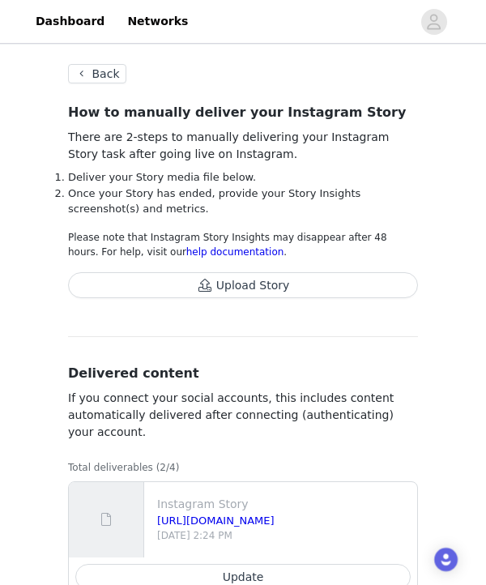
scroll to position [11, 0]
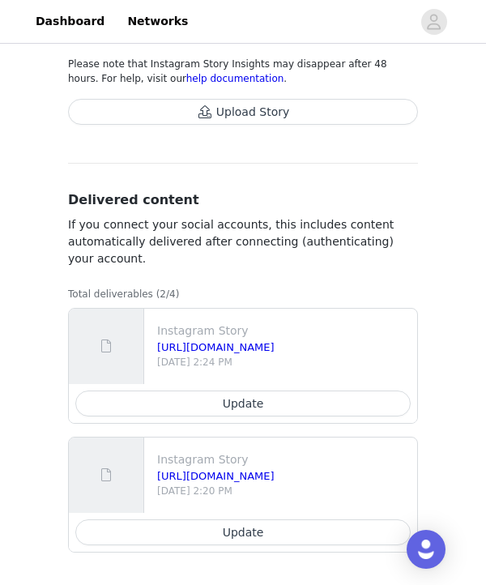
scroll to position [246, 0]
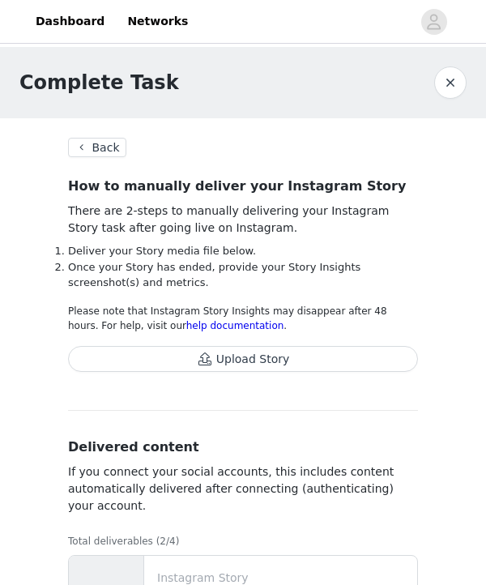
scroll to position [246, 0]
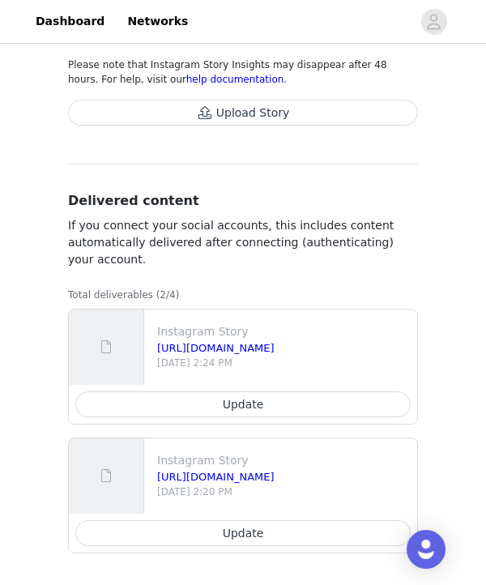
click at [253, 108] on button "Upload Story" at bounding box center [243, 113] width 350 height 26
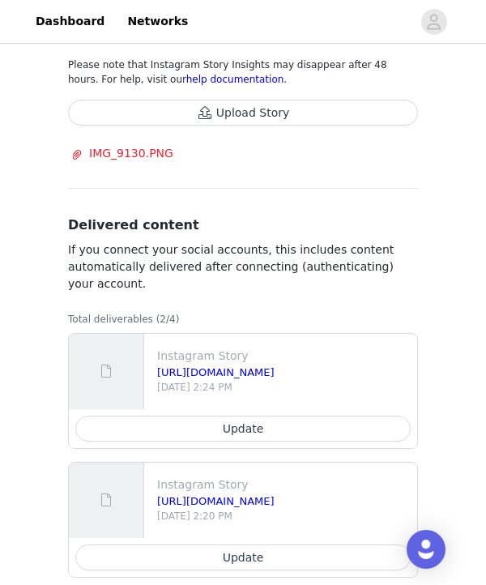
click at [279, 111] on button "Upload Story" at bounding box center [243, 113] width 350 height 26
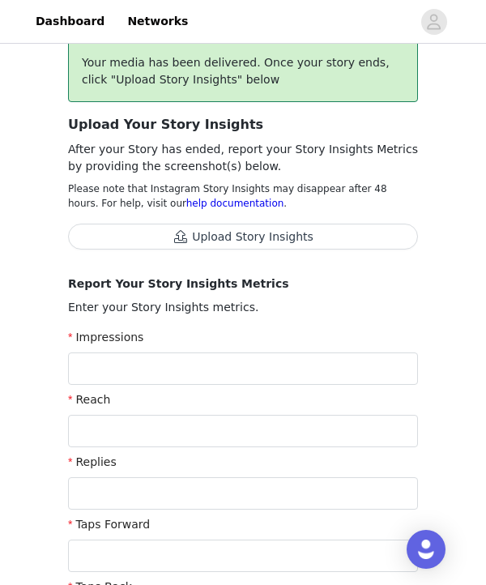
scroll to position [65, 0]
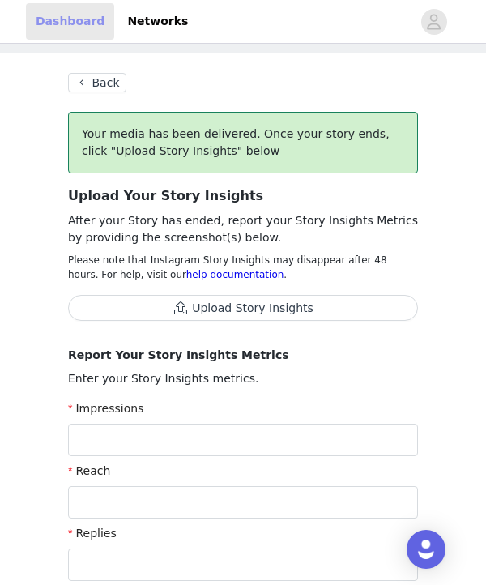
click at [67, 19] on link "Dashboard" at bounding box center [70, 21] width 88 height 36
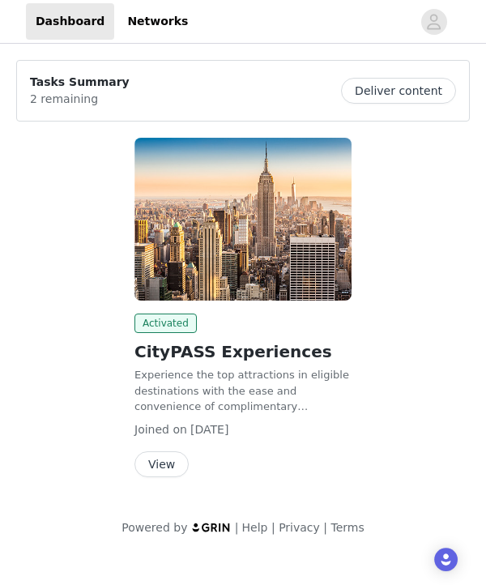
click at [173, 463] on button "View" at bounding box center [161, 464] width 54 height 26
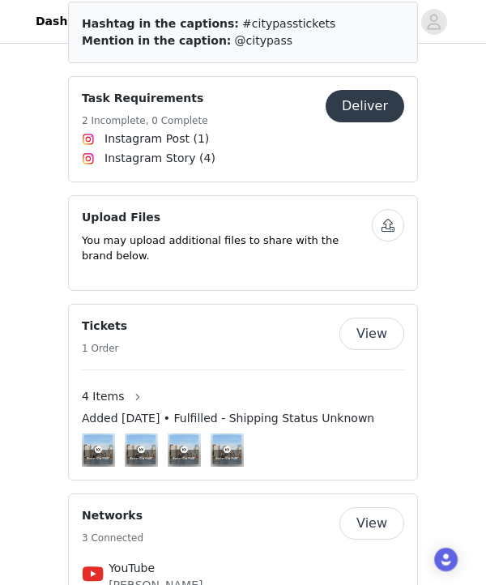
scroll to position [614, 0]
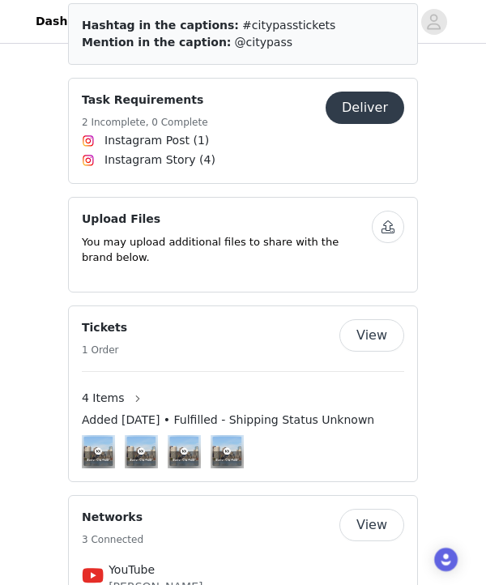
click at [378, 92] on button "Deliver" at bounding box center [365, 108] width 79 height 32
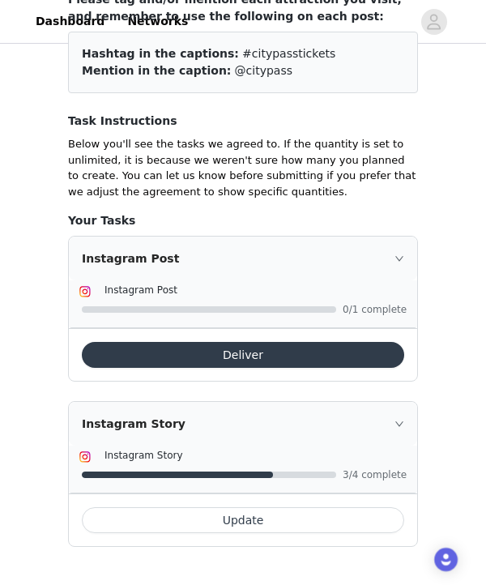
scroll to position [185, 0]
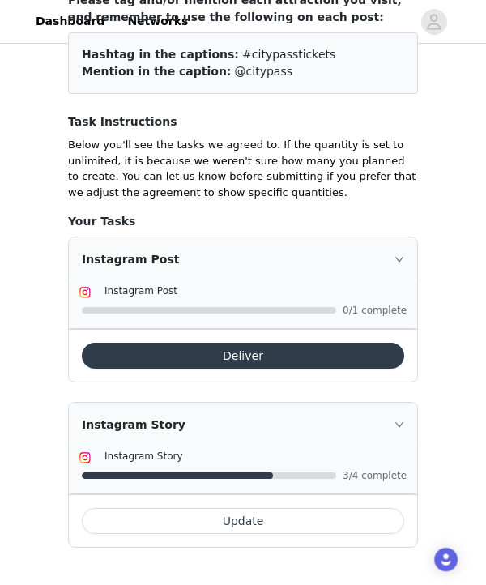
click at [262, 518] on button "Update" at bounding box center [243, 521] width 322 height 26
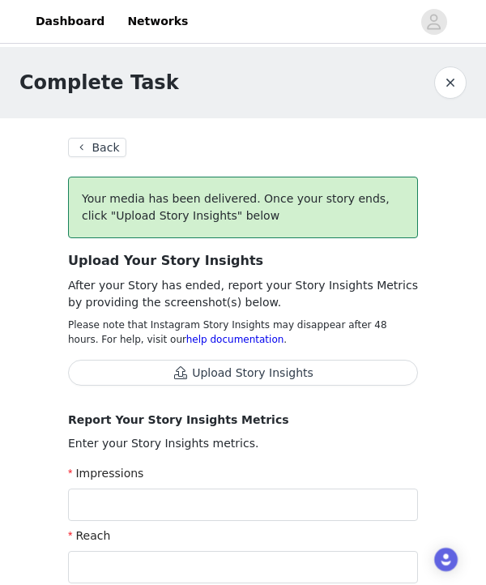
click at [258, 378] on button "Upload Story Insights" at bounding box center [243, 373] width 350 height 26
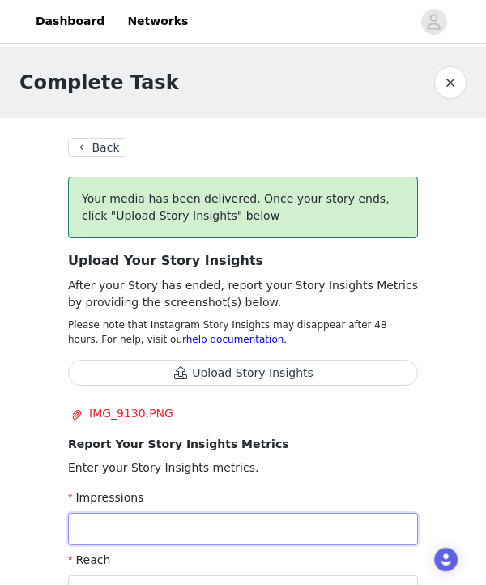
click at [224, 522] on input "text" at bounding box center [243, 529] width 350 height 32
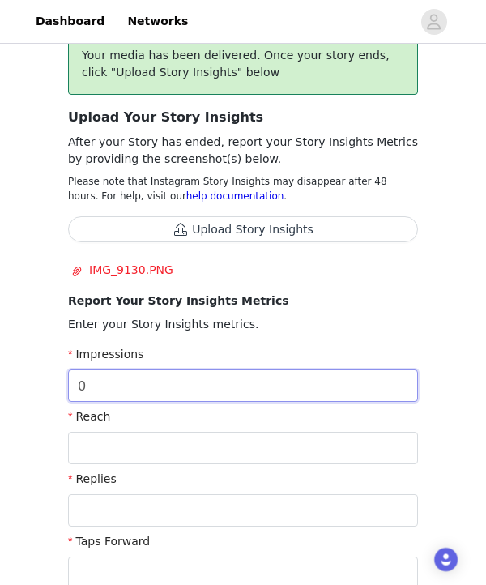
scroll to position [155, 0]
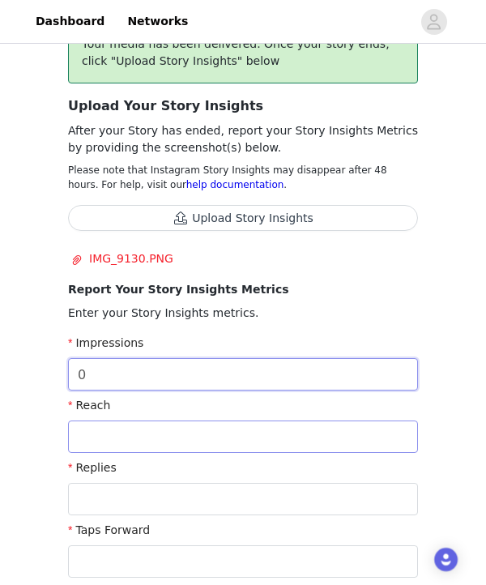
type input "0"
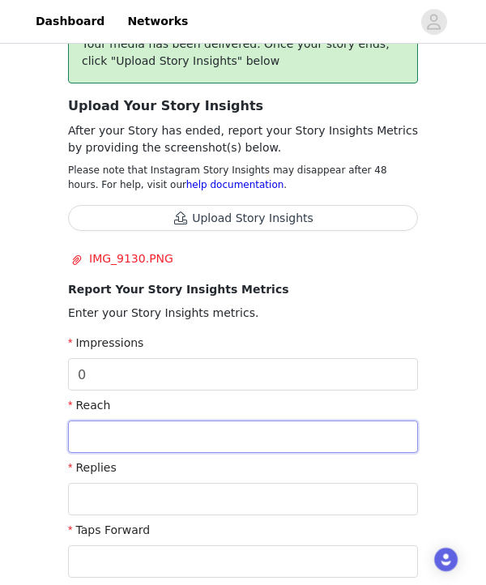
click at [220, 444] on input "text" at bounding box center [243, 436] width 350 height 32
type input "0"
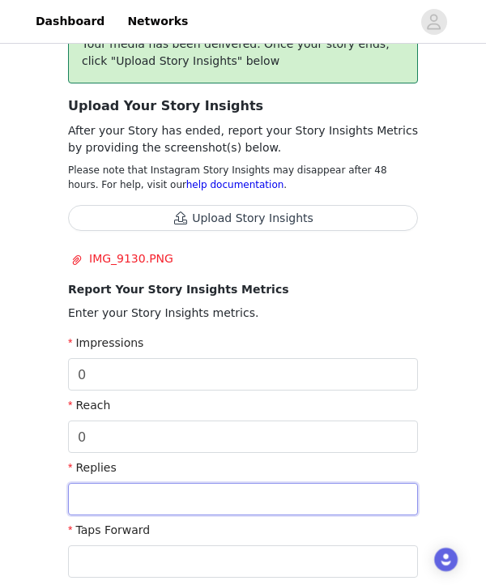
click at [215, 500] on input "text" at bounding box center [243, 499] width 350 height 32
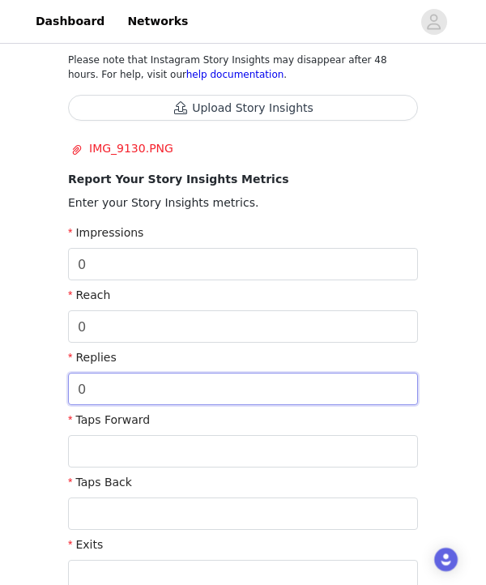
scroll to position [294, 0]
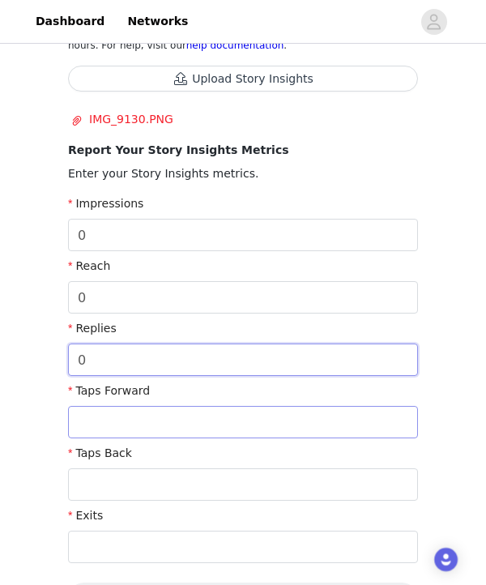
type input "0"
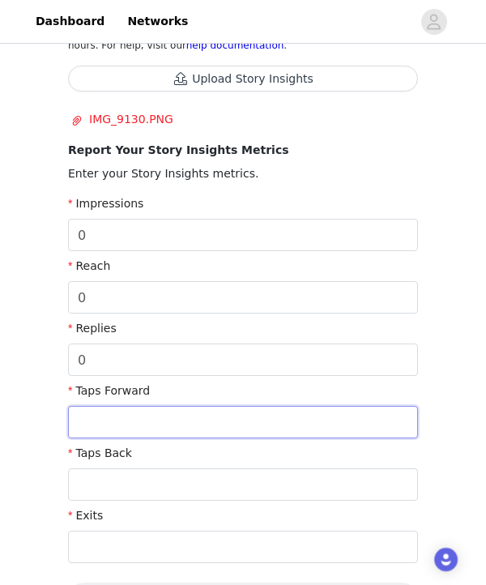
click at [197, 421] on input "text" at bounding box center [243, 422] width 350 height 32
type input "0"
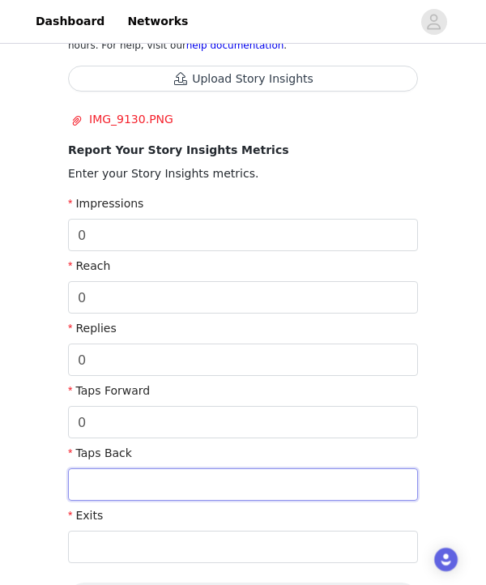
click at [188, 489] on input "text" at bounding box center [243, 484] width 350 height 32
type input "0"
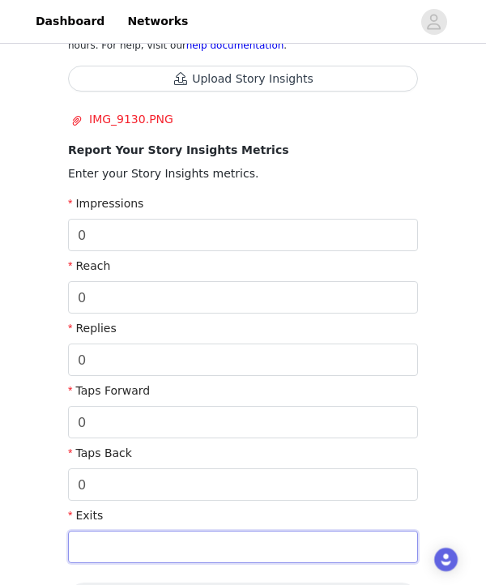
click at [181, 554] on input "text" at bounding box center [243, 547] width 350 height 32
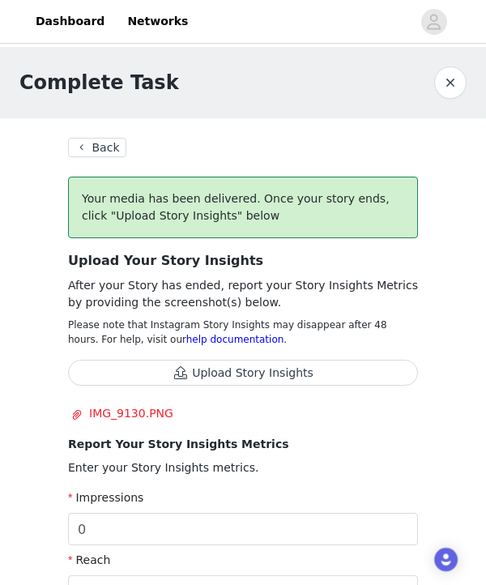
scroll to position [0, 0]
type input "0"
click at [249, 367] on button "Upload Story Insights" at bounding box center [243, 373] width 350 height 26
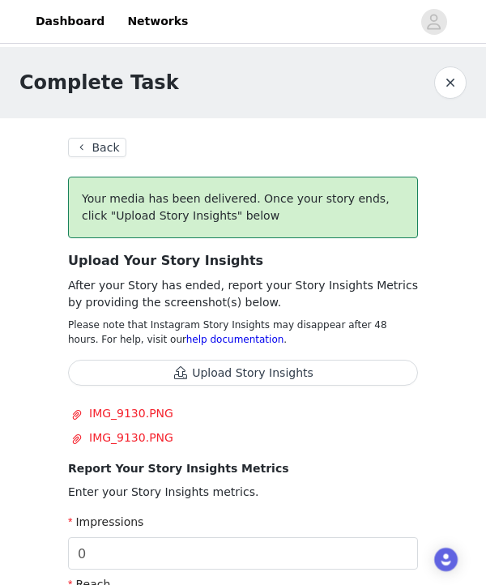
click at [323, 373] on button "Upload Story Insights" at bounding box center [243, 373] width 350 height 26
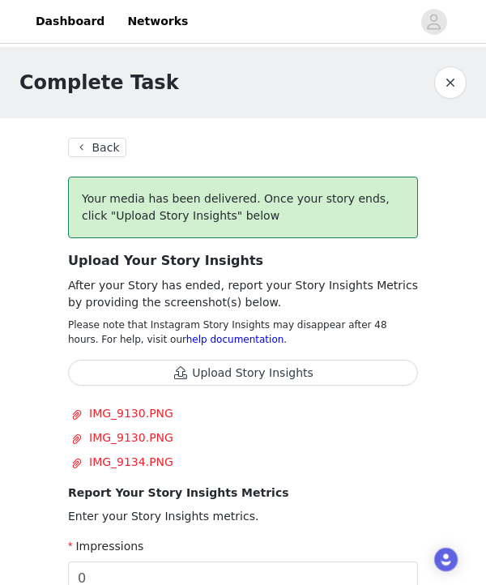
click at [278, 369] on button "Upload Story Insights" at bounding box center [243, 373] width 350 height 26
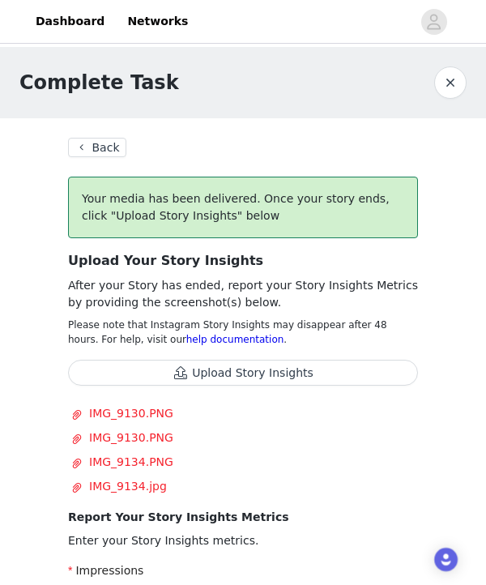
click at [87, 141] on button "Back" at bounding box center [97, 147] width 58 height 19
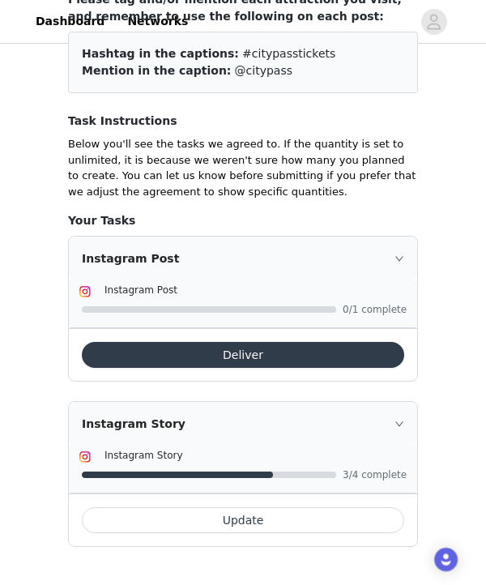
scroll to position [185, 0]
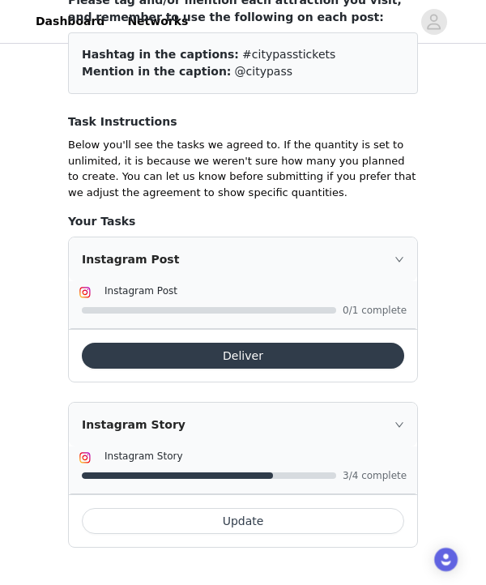
click at [288, 500] on div "Update" at bounding box center [243, 520] width 348 height 53
click at [258, 516] on button "Update" at bounding box center [243, 521] width 322 height 26
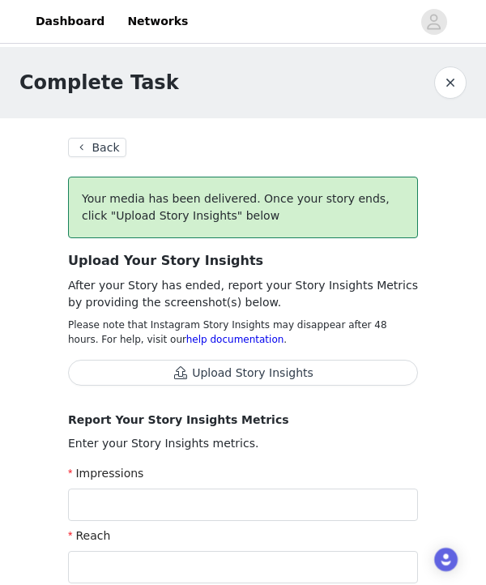
click at [258, 371] on button "Upload Story Insights" at bounding box center [243, 373] width 350 height 26
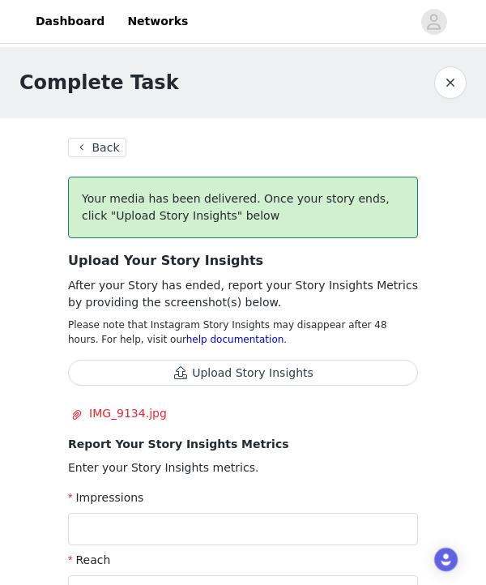
click at [228, 369] on button "Upload Story Insights" at bounding box center [243, 373] width 350 height 26
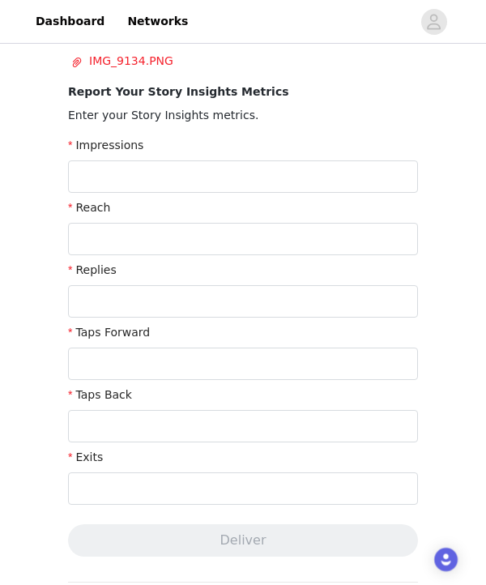
scroll to position [377, 0]
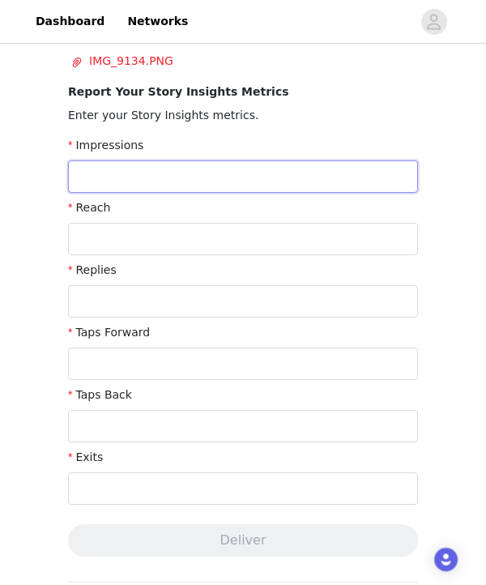
click at [121, 178] on input "text" at bounding box center [243, 176] width 350 height 32
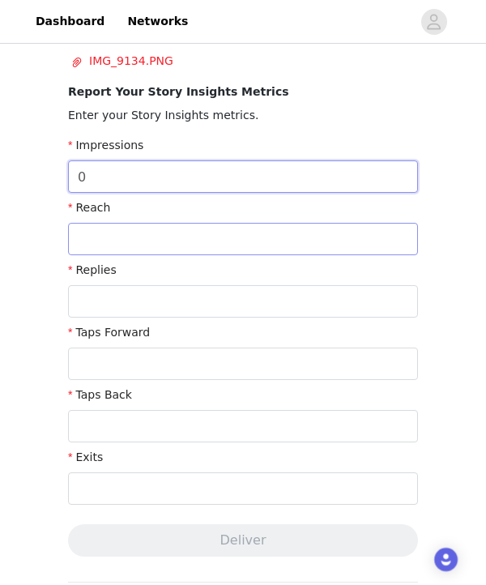
type input "0"
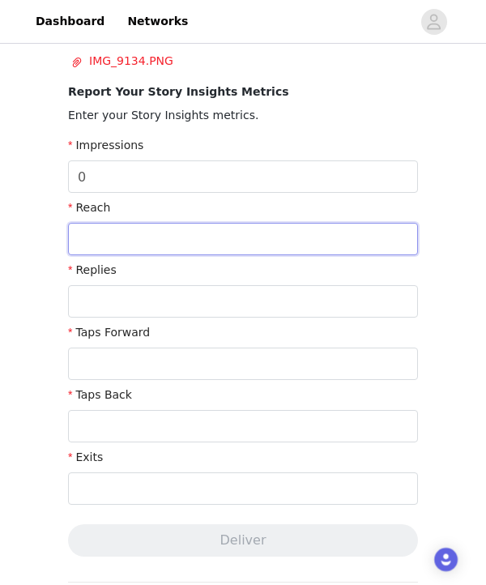
click at [110, 245] on input "text" at bounding box center [243, 239] width 350 height 32
type input "0"
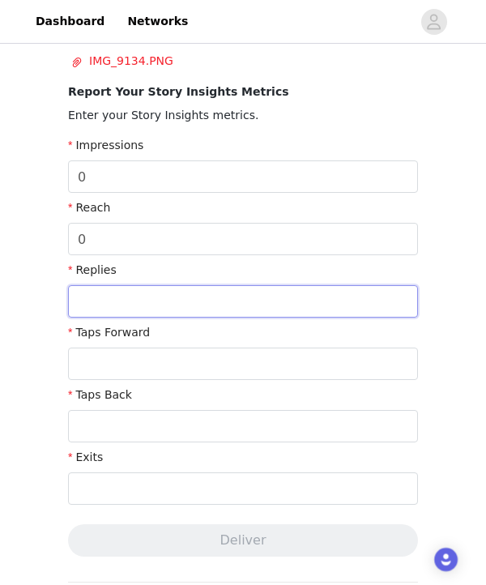
click at [107, 297] on input "text" at bounding box center [243, 301] width 350 height 32
type input "0"
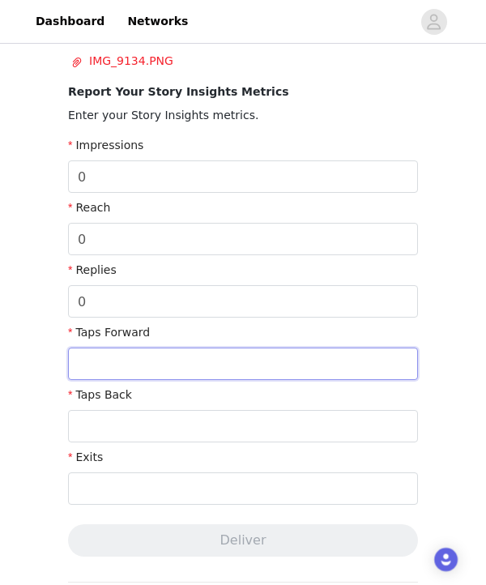
click at [104, 360] on input "text" at bounding box center [243, 363] width 350 height 32
type input "0"
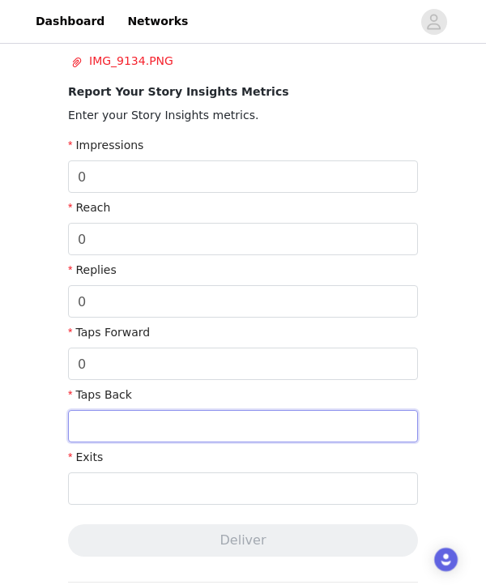
click at [100, 433] on input "text" at bounding box center [243, 426] width 350 height 32
type input "0"
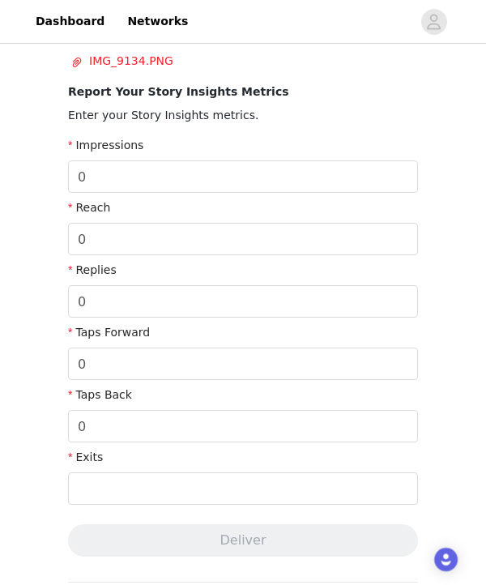
click at [98, 508] on div "Exits" at bounding box center [243, 480] width 350 height 62
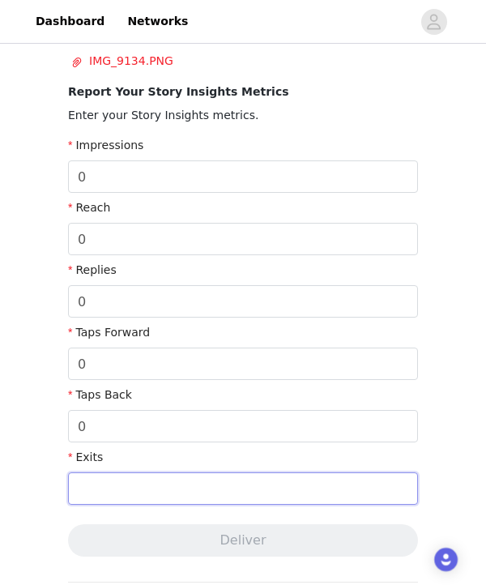
click at [98, 487] on input "text" at bounding box center [243, 488] width 350 height 32
type input "0"
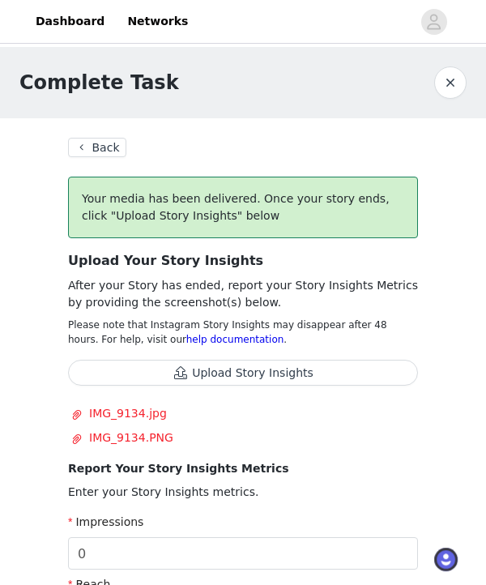
scroll to position [0, 0]
click at [310, 373] on button "Upload Story Insights" at bounding box center [243, 373] width 350 height 26
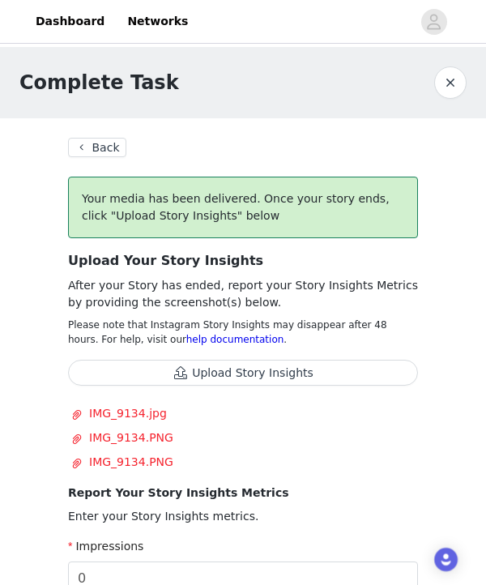
click at [86, 143] on button "Back" at bounding box center [97, 147] width 58 height 19
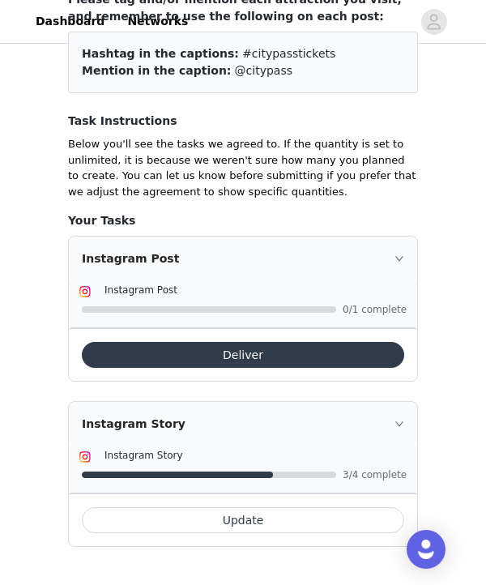
scroll to position [185, 0]
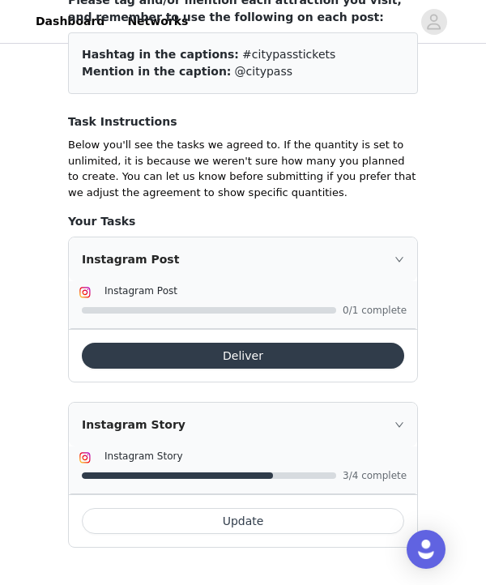
click at [254, 514] on button "Update" at bounding box center [243, 521] width 322 height 26
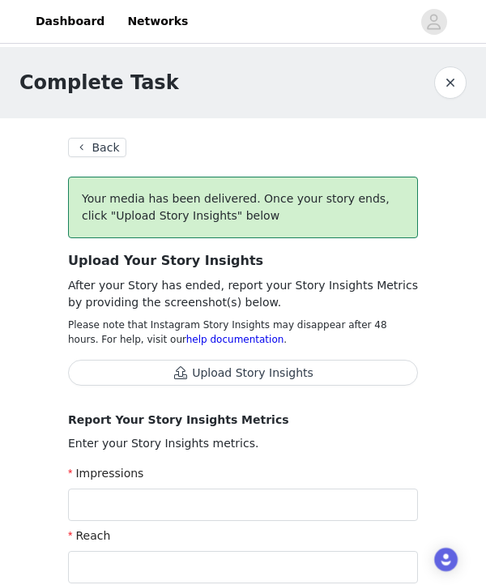
click at [249, 374] on button "Upload Story Insights" at bounding box center [243, 373] width 350 height 26
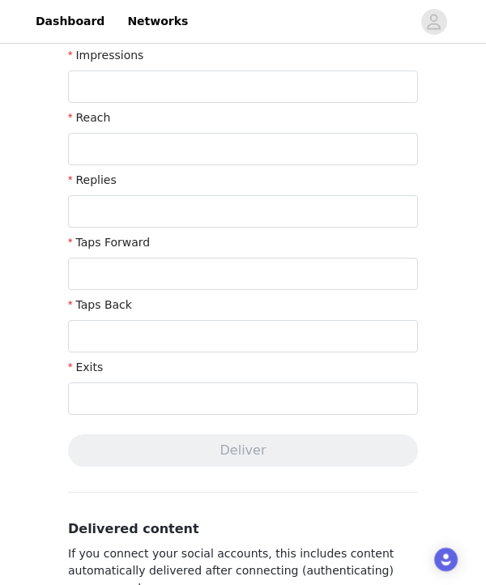
scroll to position [52, 0]
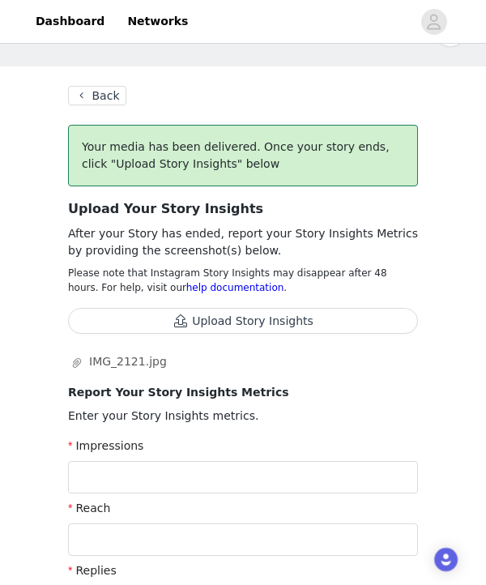
click at [82, 95] on button "Back" at bounding box center [97, 95] width 58 height 19
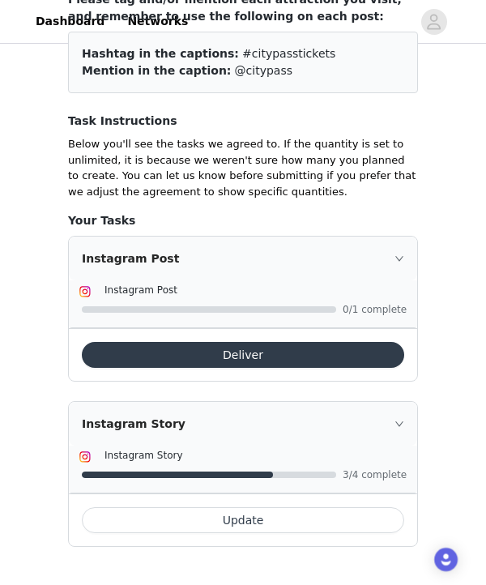
scroll to position [185, 0]
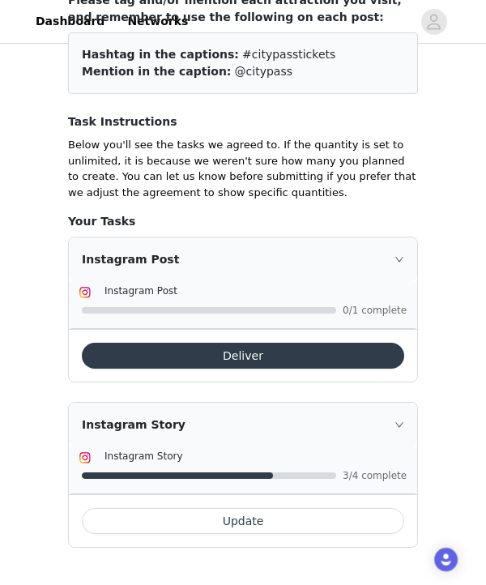
click at [288, 518] on button "Update" at bounding box center [243, 521] width 322 height 26
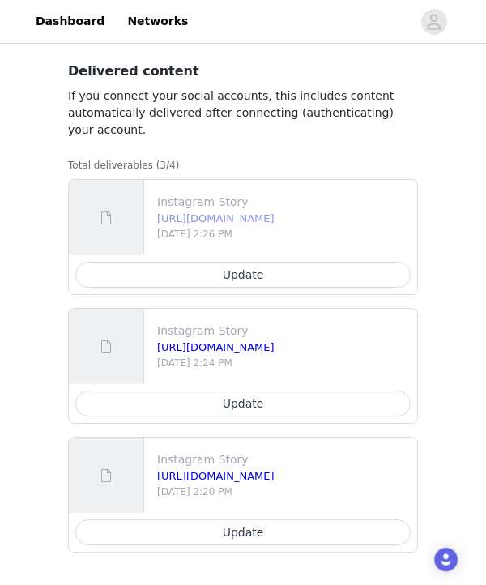
scroll to position [876, 0]
click at [275, 475] on link "[URL][DOMAIN_NAME]" at bounding box center [215, 476] width 117 height 12
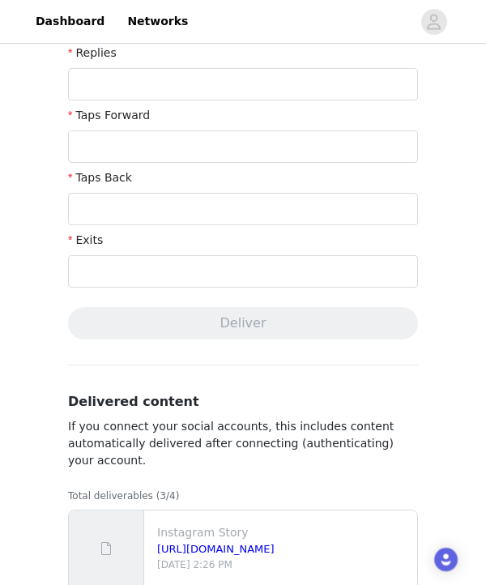
scroll to position [539, 0]
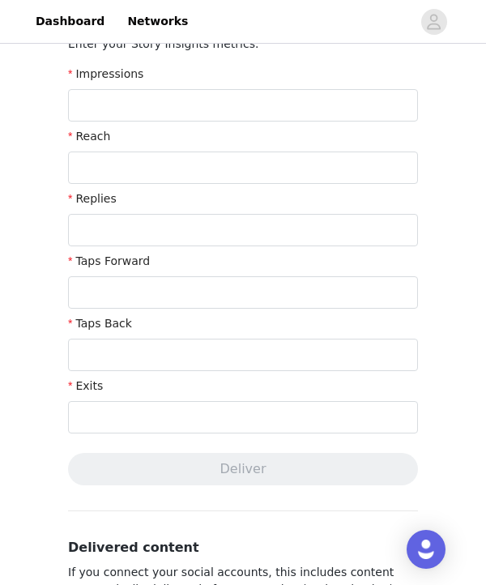
scroll to position [259, 0]
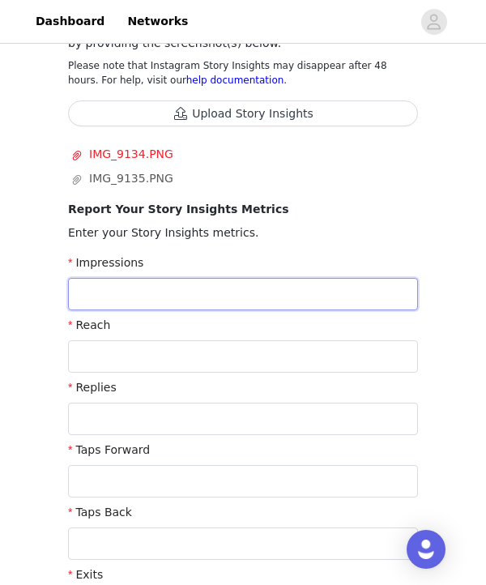
click at [166, 291] on input "text" at bounding box center [243, 294] width 350 height 32
type input "0"
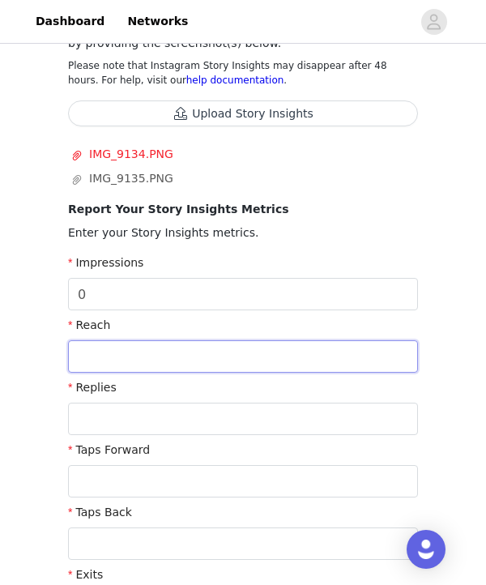
click at [152, 356] on input "text" at bounding box center [243, 356] width 350 height 32
type input "0"
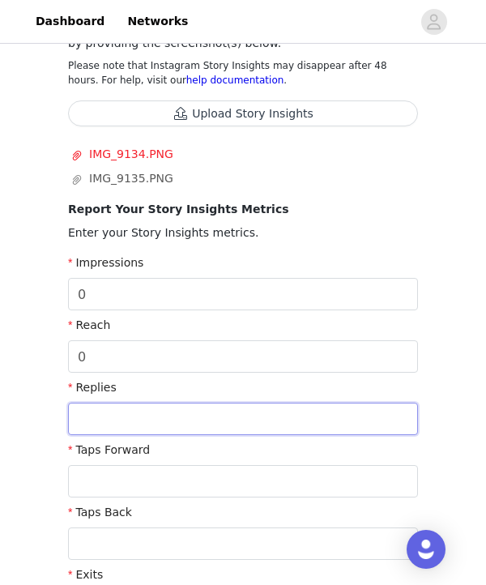
click at [143, 428] on input "text" at bounding box center [243, 419] width 350 height 32
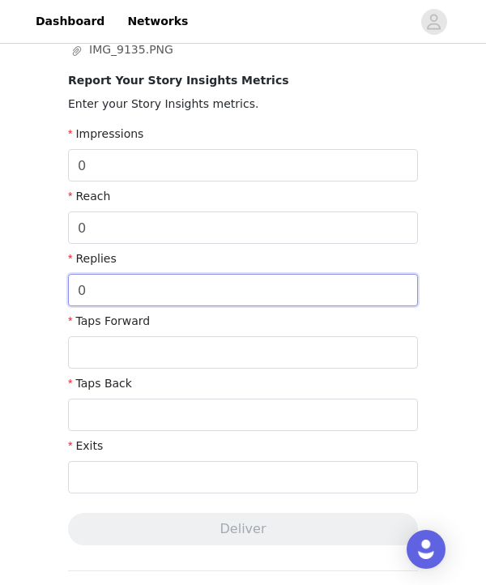
scroll to position [400, 0]
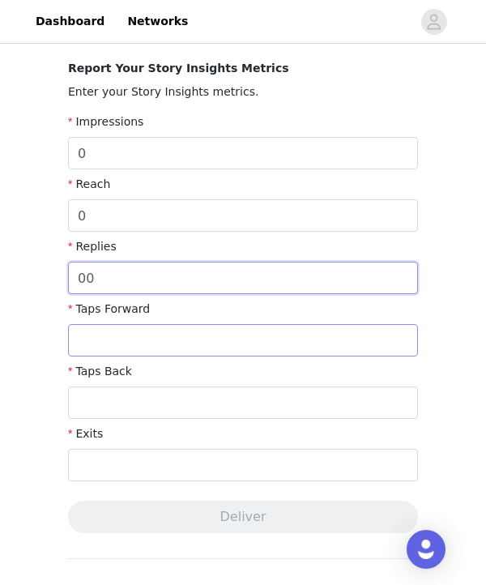
type input "0"
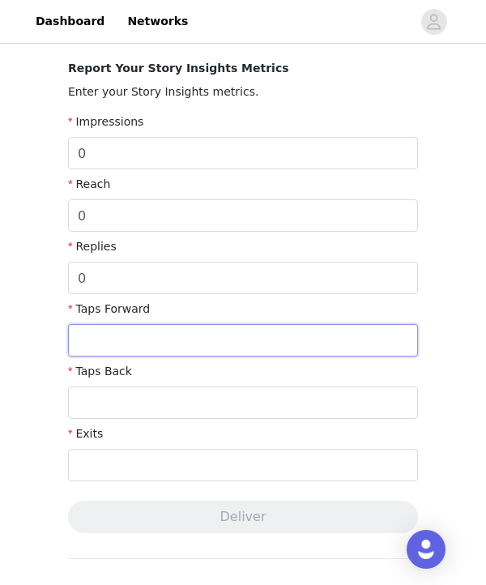
click at [138, 341] on input "text" at bounding box center [243, 340] width 350 height 32
type input "0"
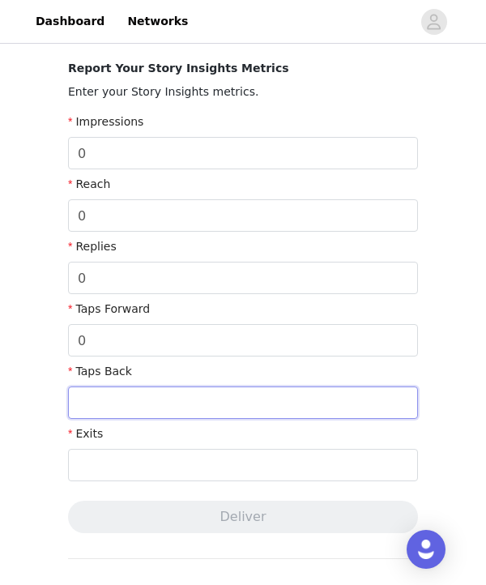
click at [132, 401] on input "text" at bounding box center [243, 402] width 350 height 32
type input "0"
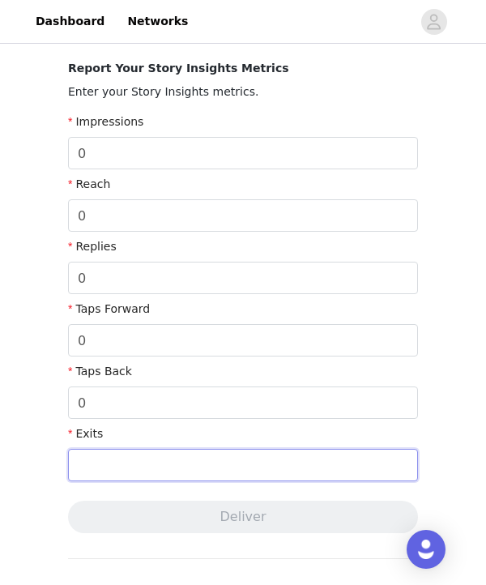
click at [121, 463] on input "text" at bounding box center [243, 465] width 350 height 32
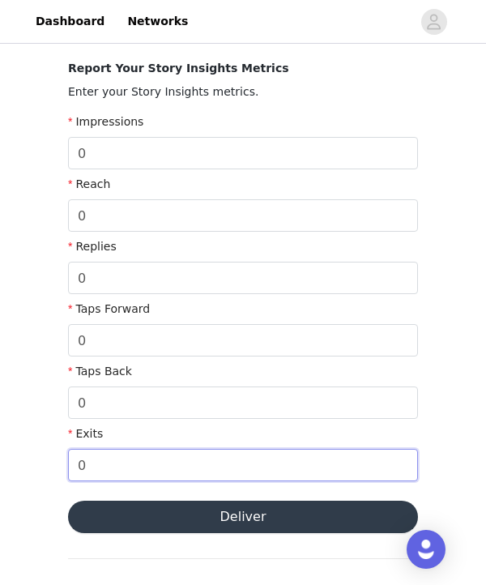
type input "0"
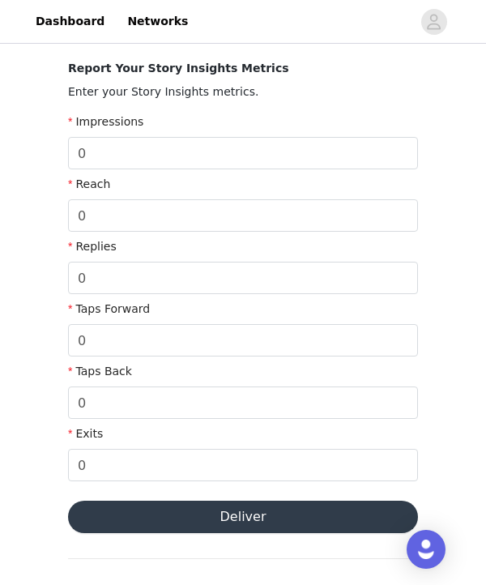
click at [220, 526] on button "Deliver" at bounding box center [243, 517] width 350 height 32
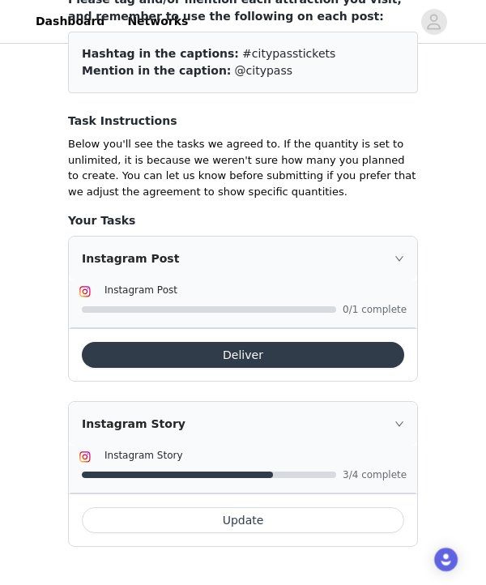
scroll to position [185, 0]
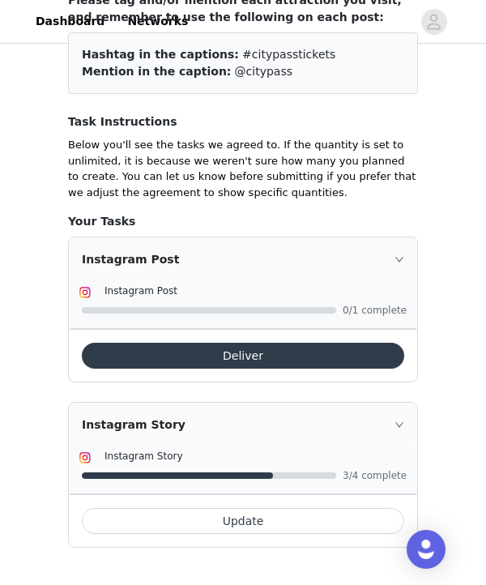
click at [243, 517] on button "Update" at bounding box center [243, 521] width 322 height 26
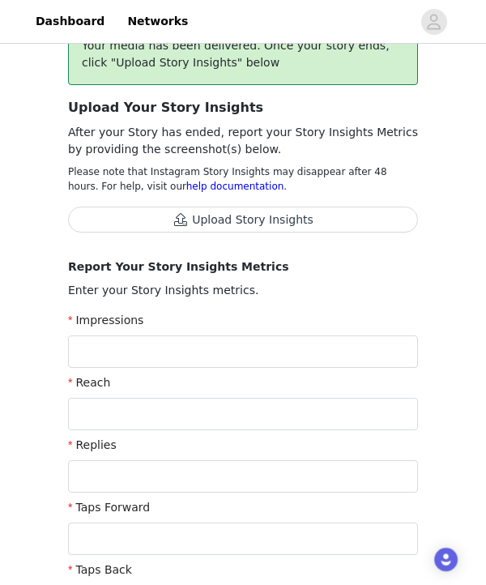
scroll to position [153, 0]
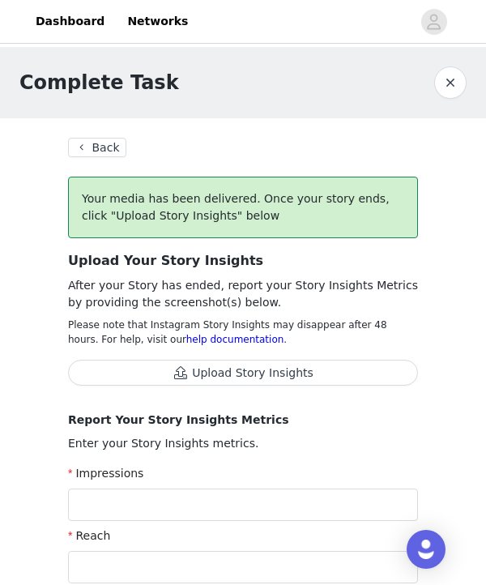
click at [451, 82] on button "button" at bounding box center [450, 82] width 32 height 32
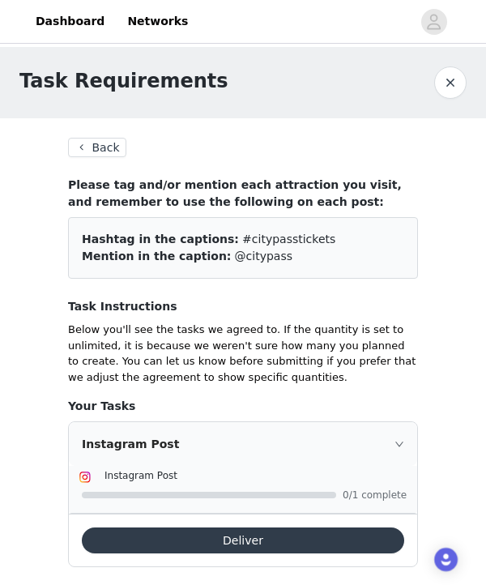
click at [117, 143] on button "Back" at bounding box center [97, 147] width 58 height 19
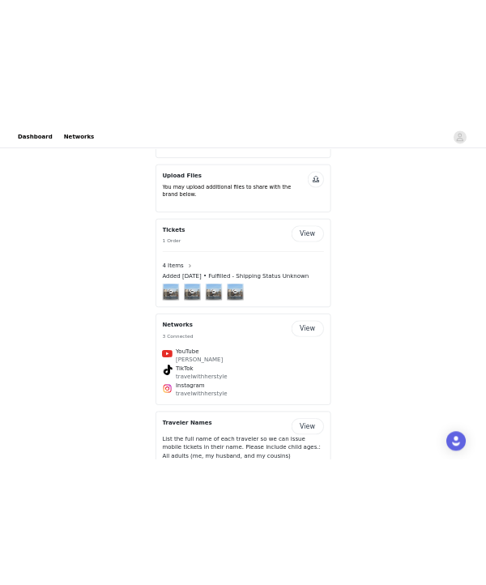
scroll to position [373, 0]
